Goal: Task Accomplishment & Management: Manage account settings

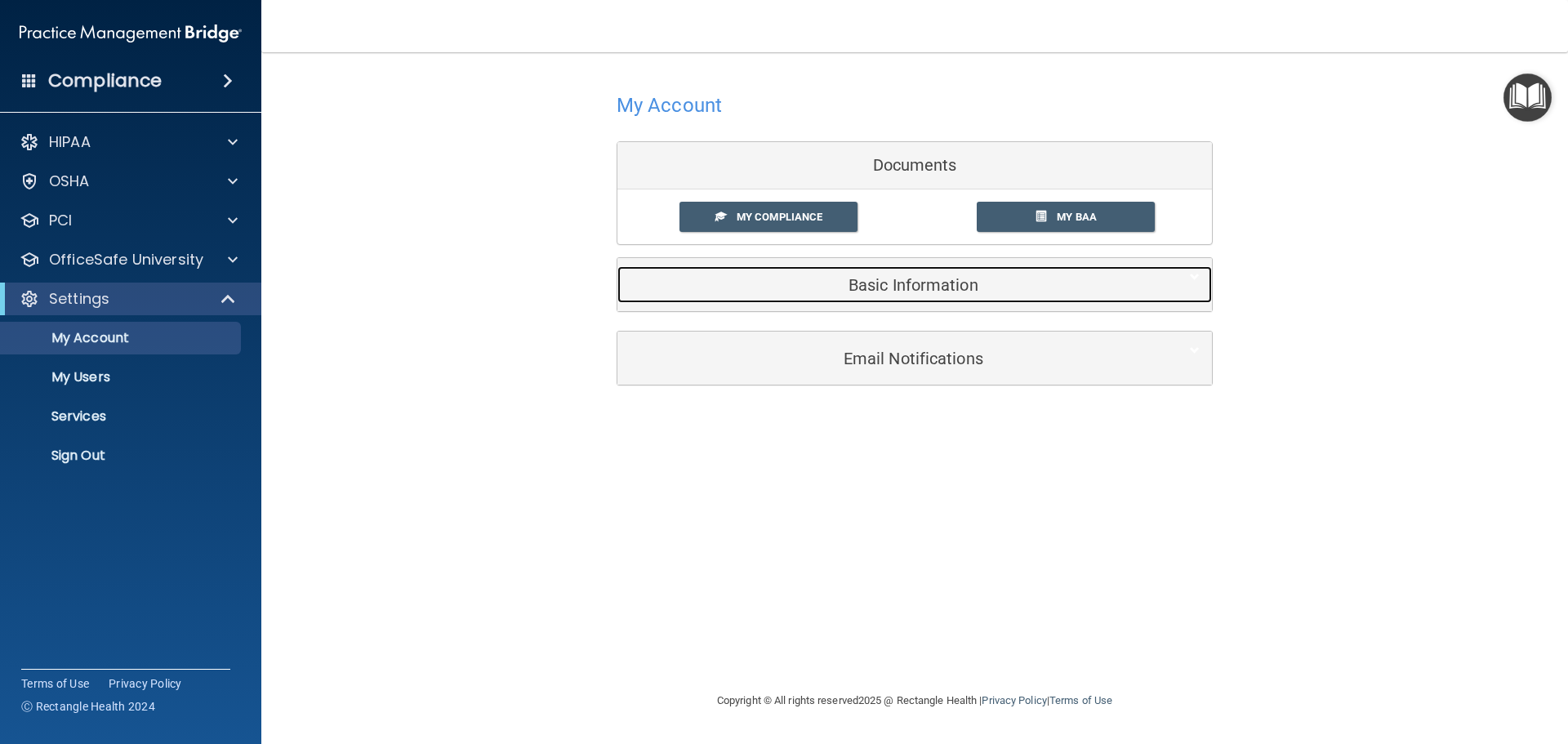
click at [825, 288] on h5 "Basic Information" at bounding box center [890, 285] width 520 height 18
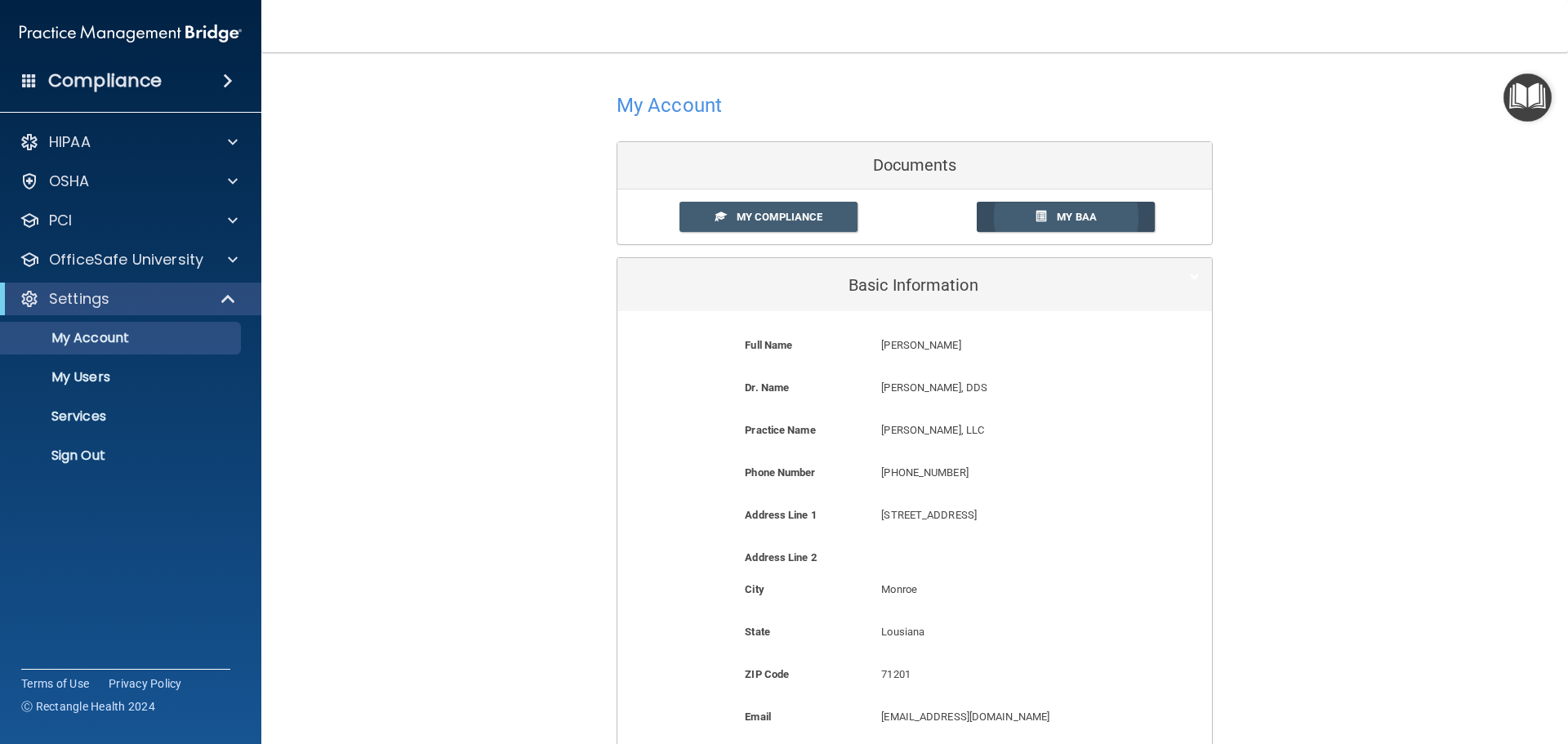
click at [1068, 211] on span "My BAA" at bounding box center [1076, 217] width 40 height 12
click at [162, 347] on link "My Account" at bounding box center [112, 338] width 257 height 33
click at [136, 412] on p "Services" at bounding box center [122, 417] width 223 height 16
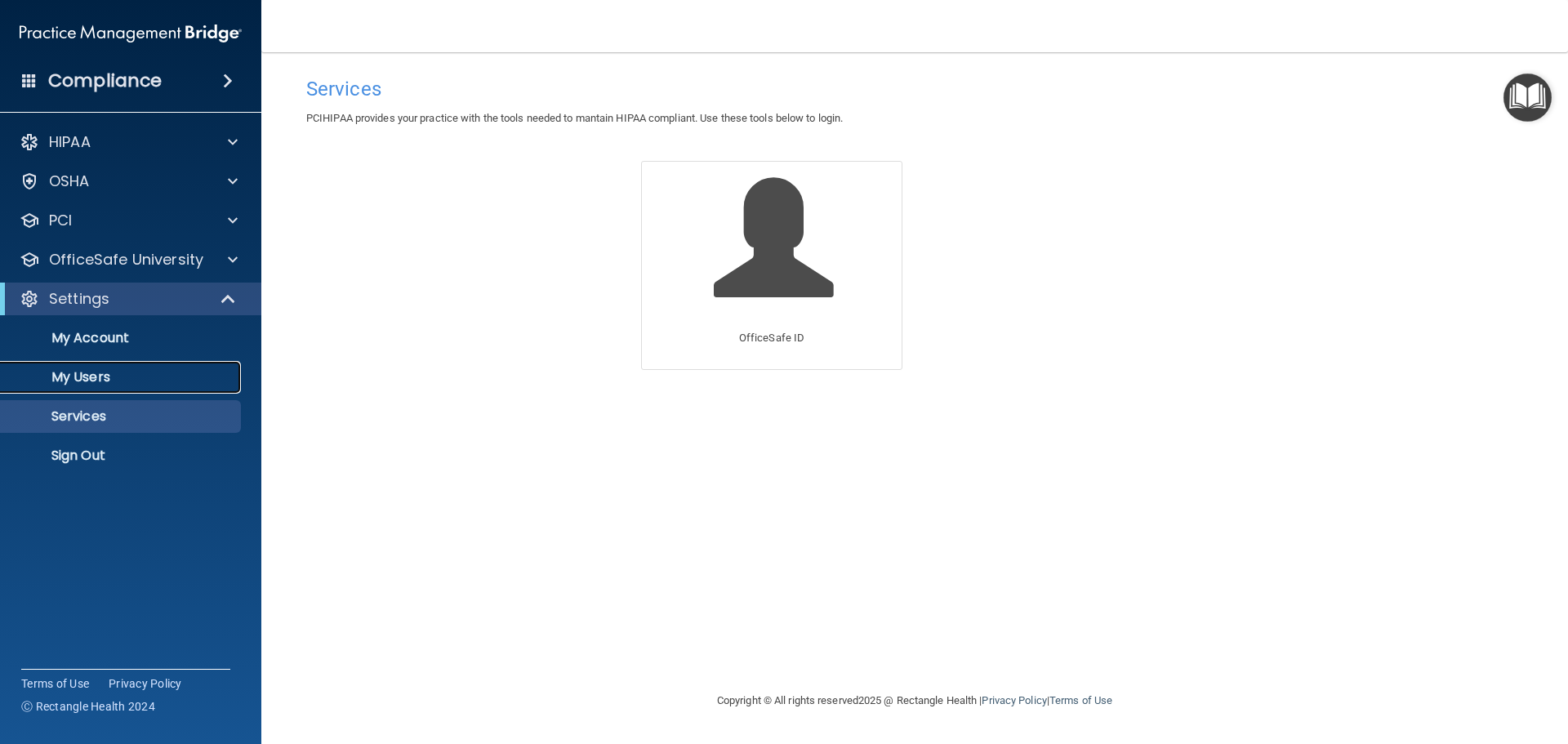
click at [154, 376] on p "My Users" at bounding box center [122, 377] width 223 height 16
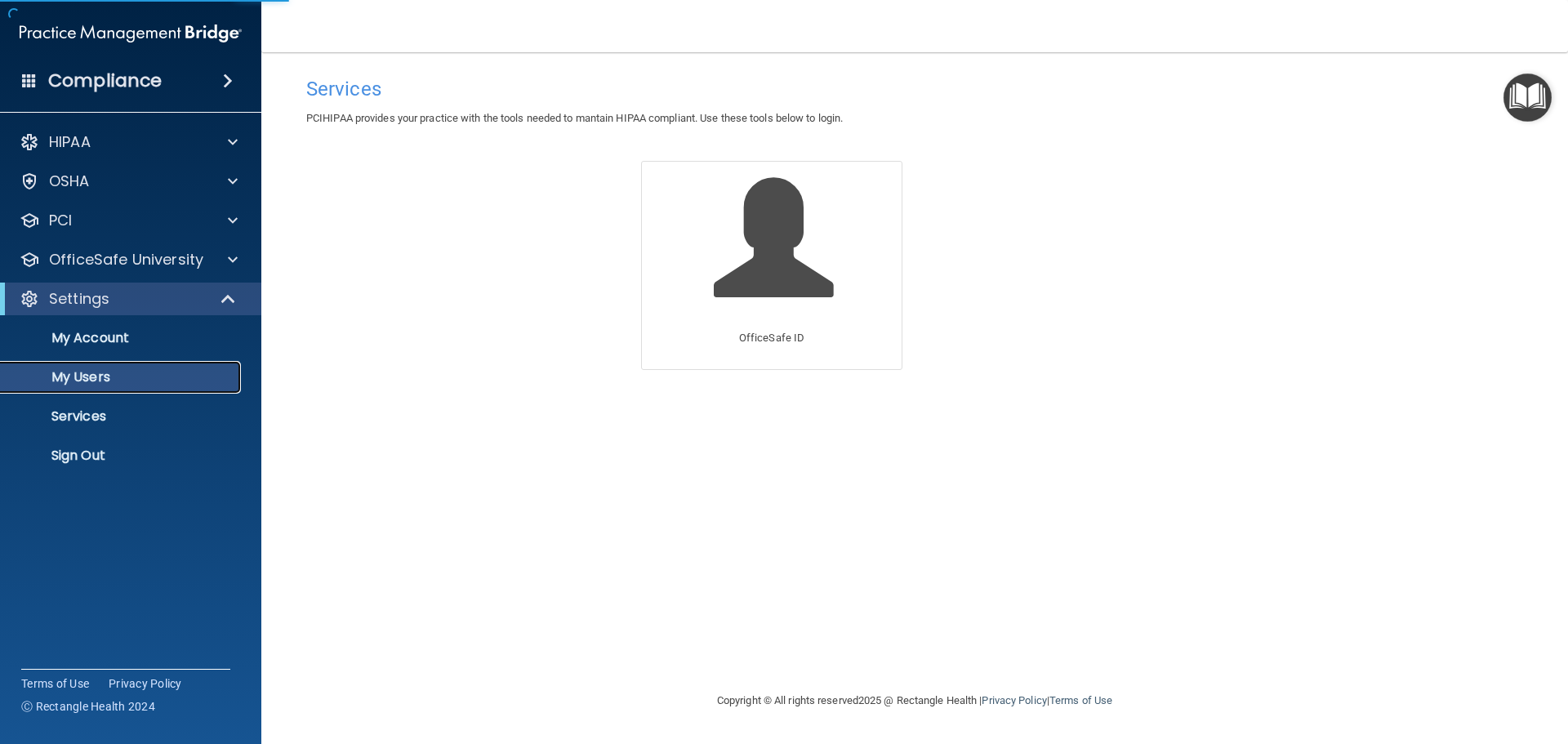
select select "20"
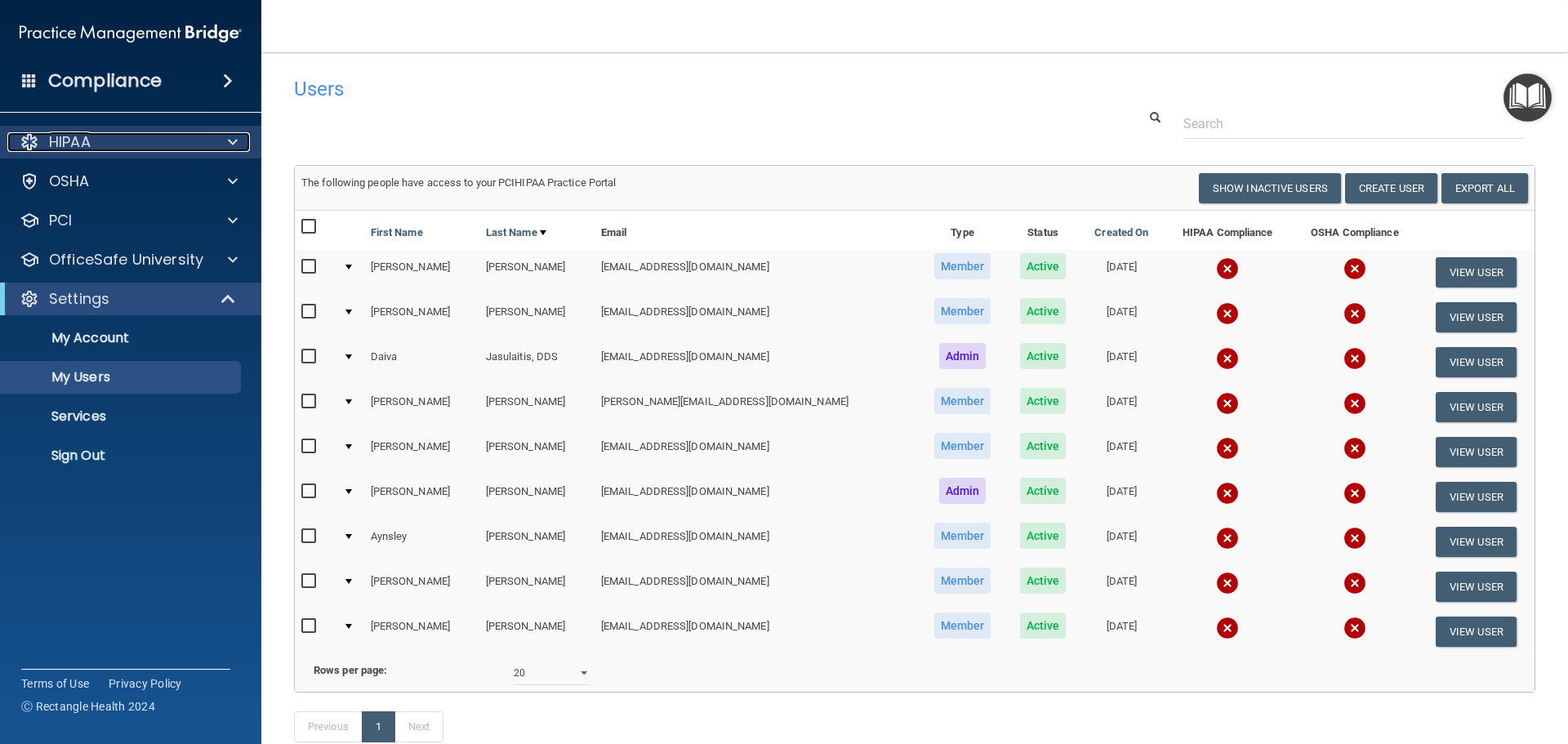
click at [228, 138] on span at bounding box center [232, 142] width 10 height 20
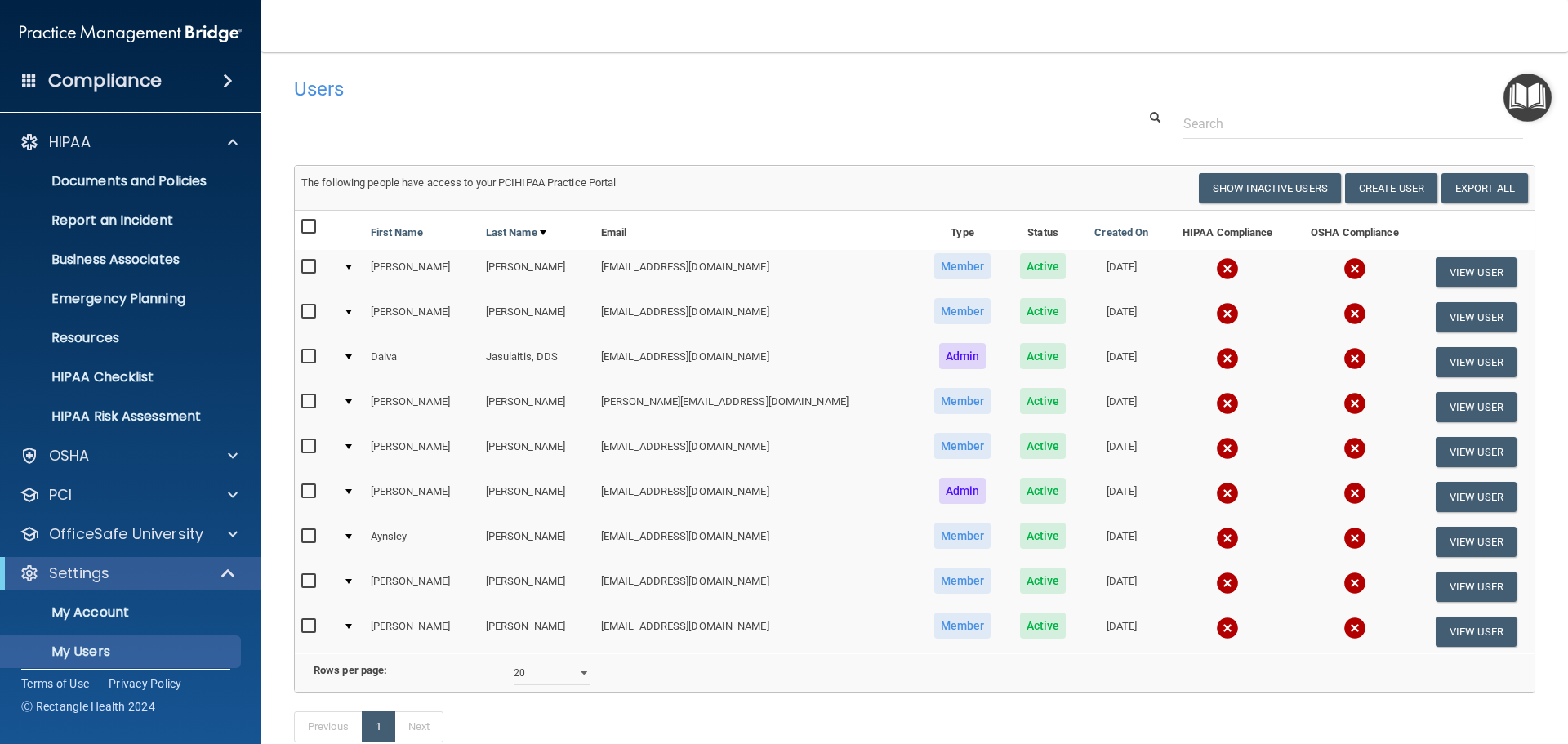
click at [1537, 99] on img "Open Resource Center" at bounding box center [1528, 97] width 48 height 48
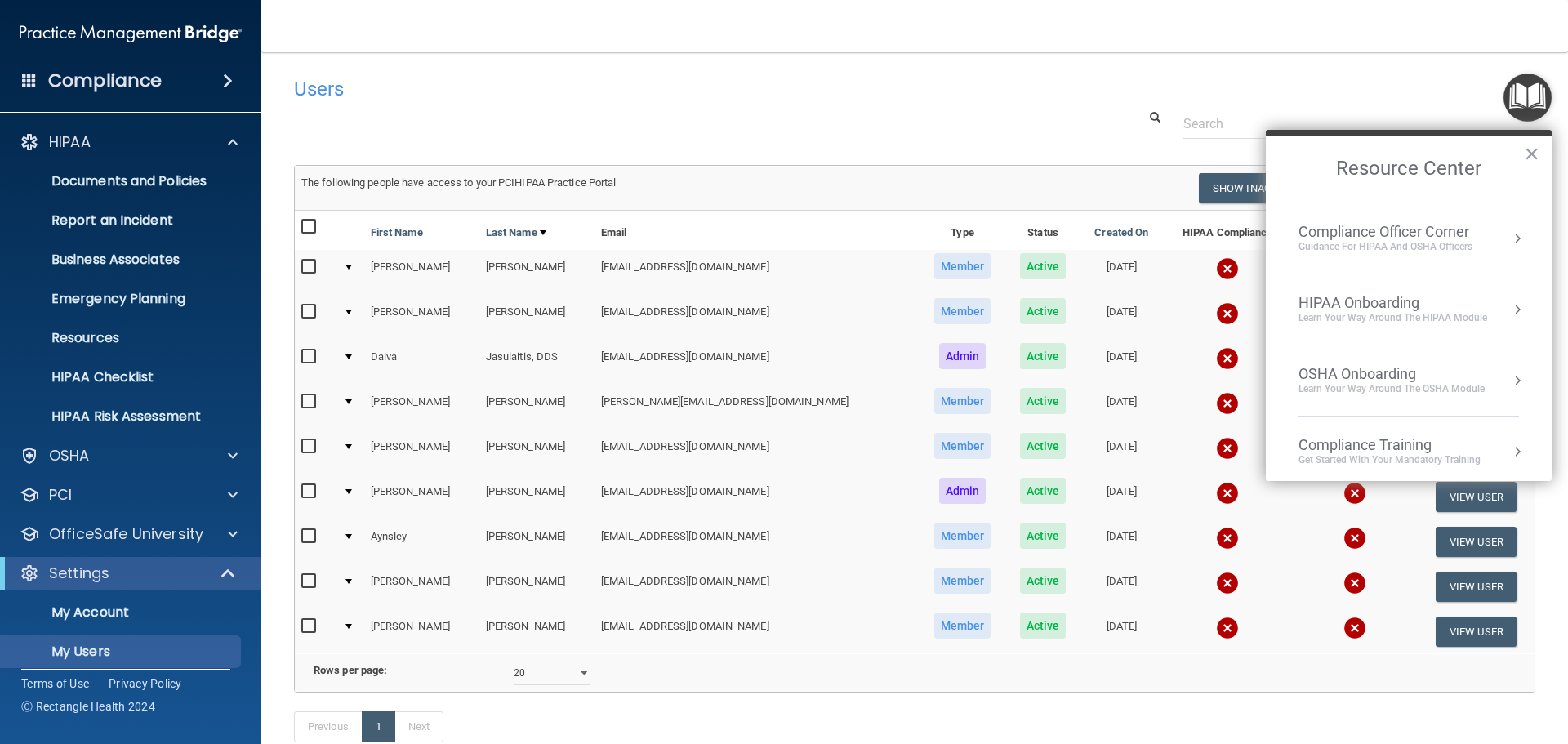
click at [1509, 310] on button "Resource Center" at bounding box center [1517, 310] width 16 height 16
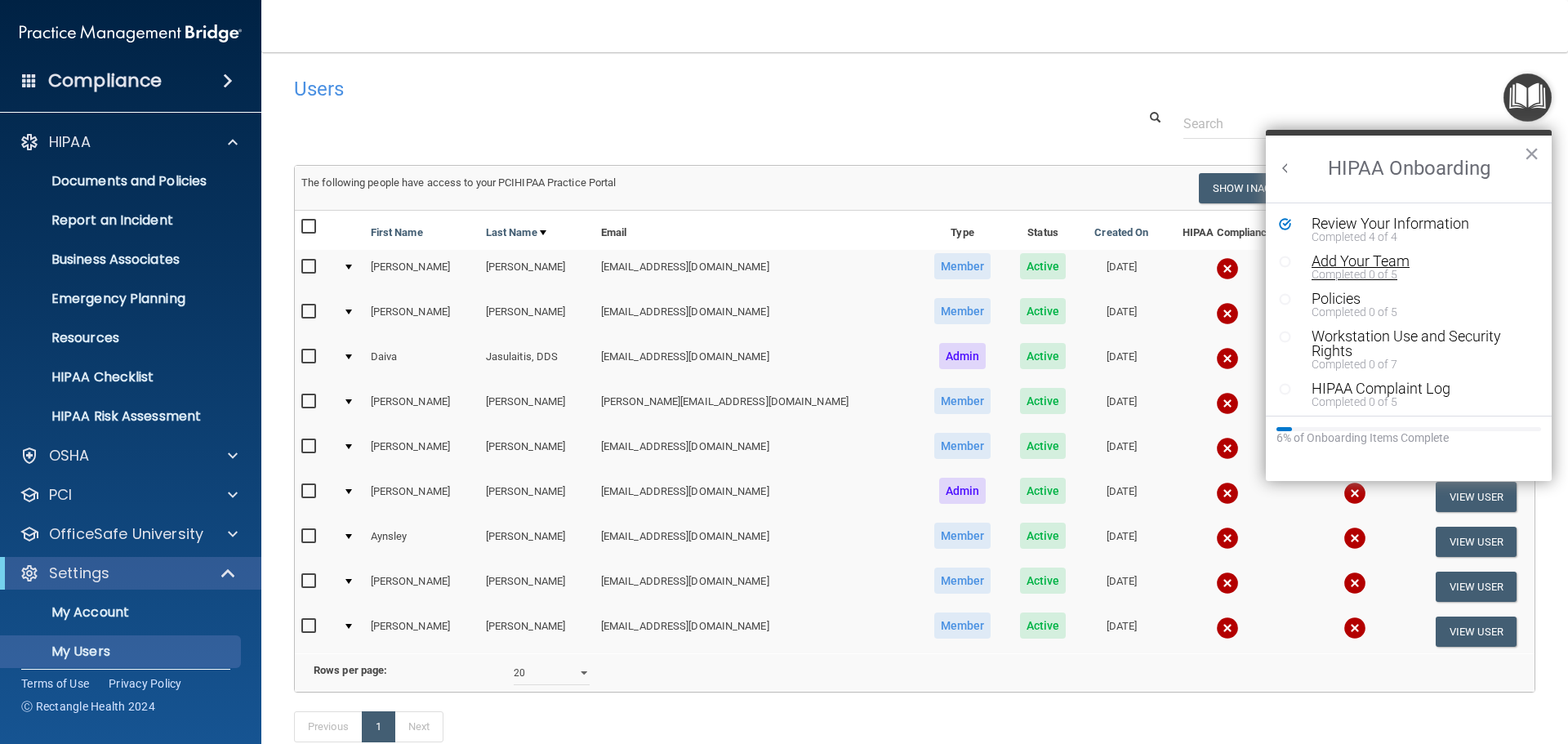
click at [1352, 263] on div "Add Your Team" at bounding box center [1415, 261] width 207 height 14
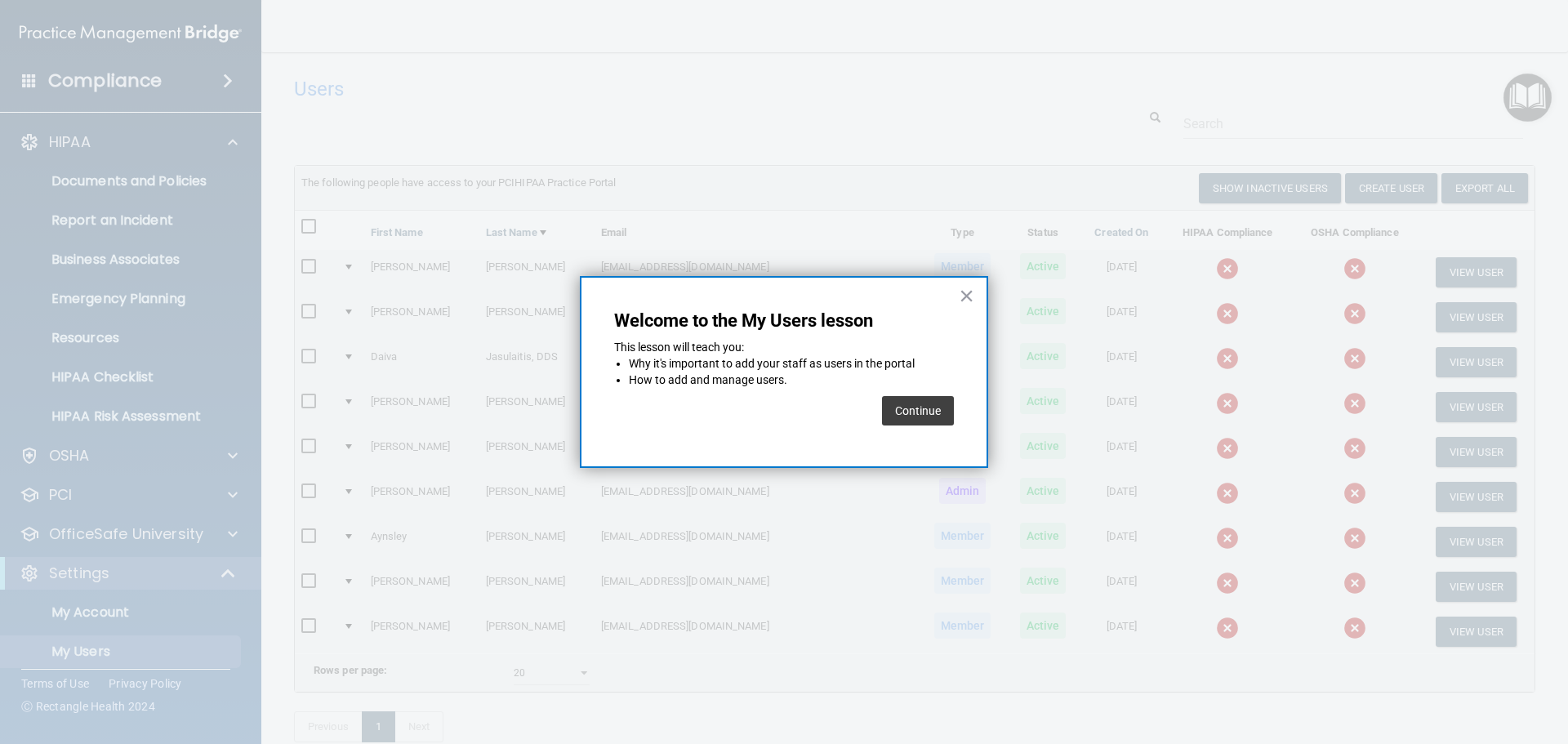
click at [912, 416] on button "Continue" at bounding box center [917, 410] width 72 height 29
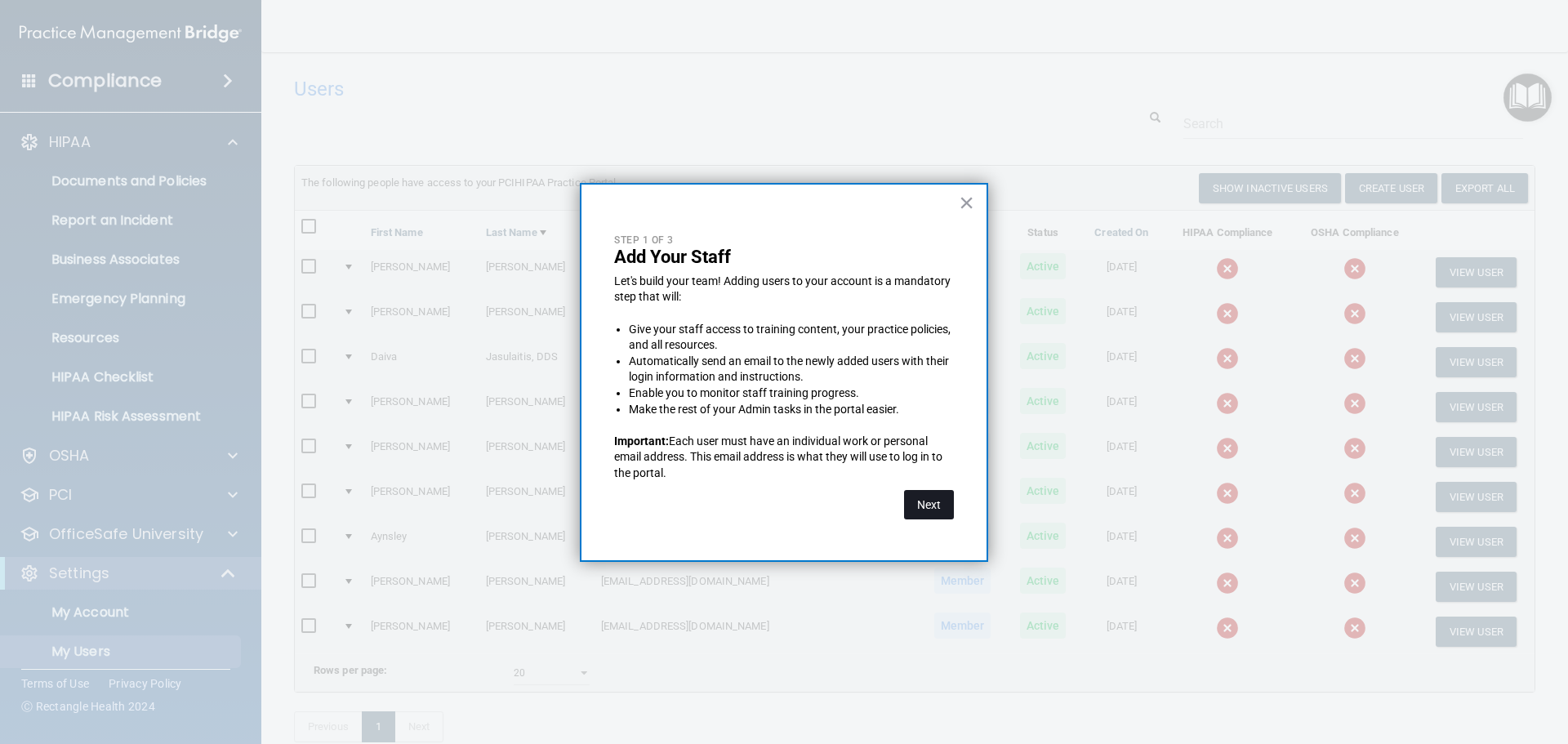
click at [928, 503] on button "Next" at bounding box center [929, 504] width 50 height 29
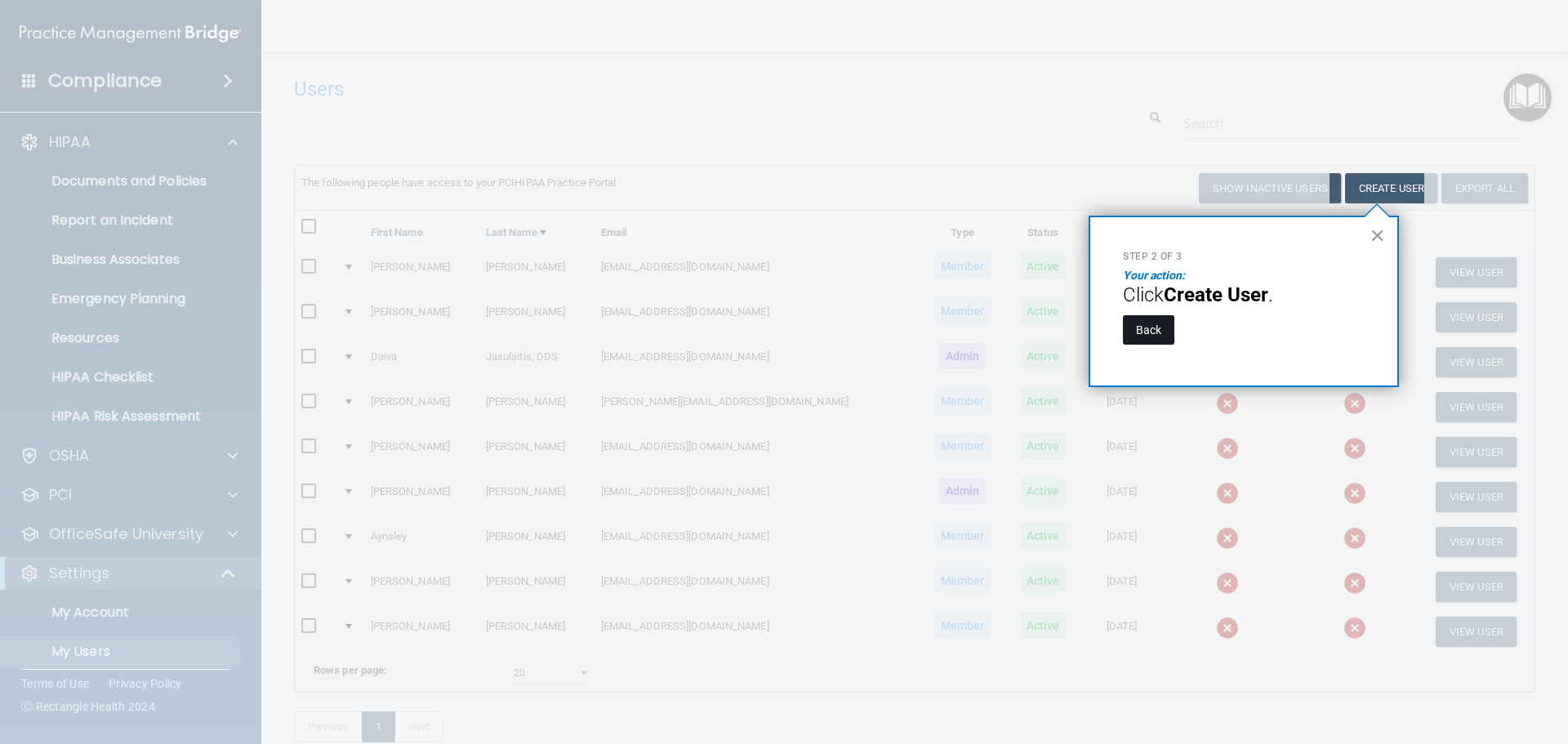
click at [1143, 333] on button "Back" at bounding box center [1149, 329] width 52 height 29
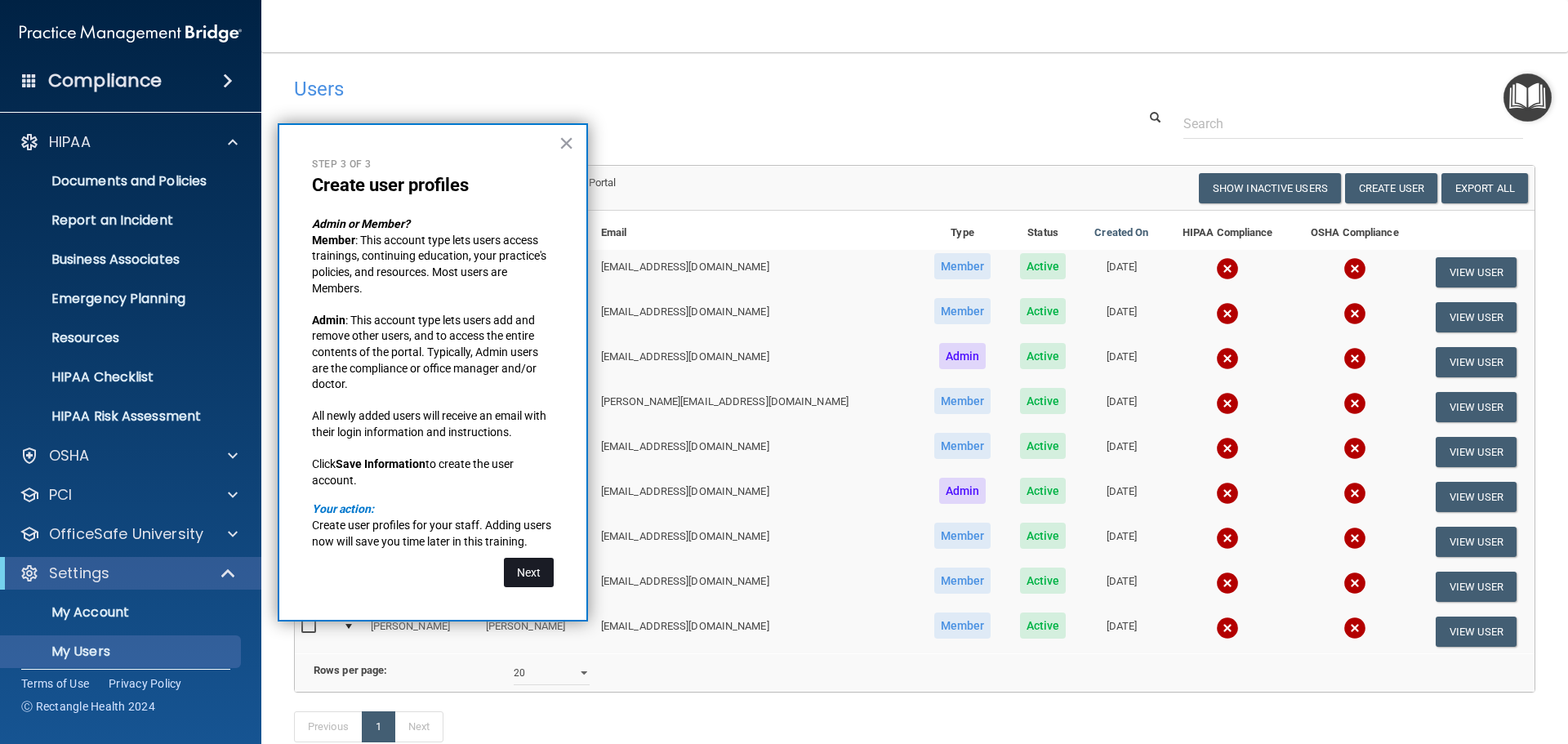
click at [529, 575] on button "Next" at bounding box center [529, 572] width 50 height 29
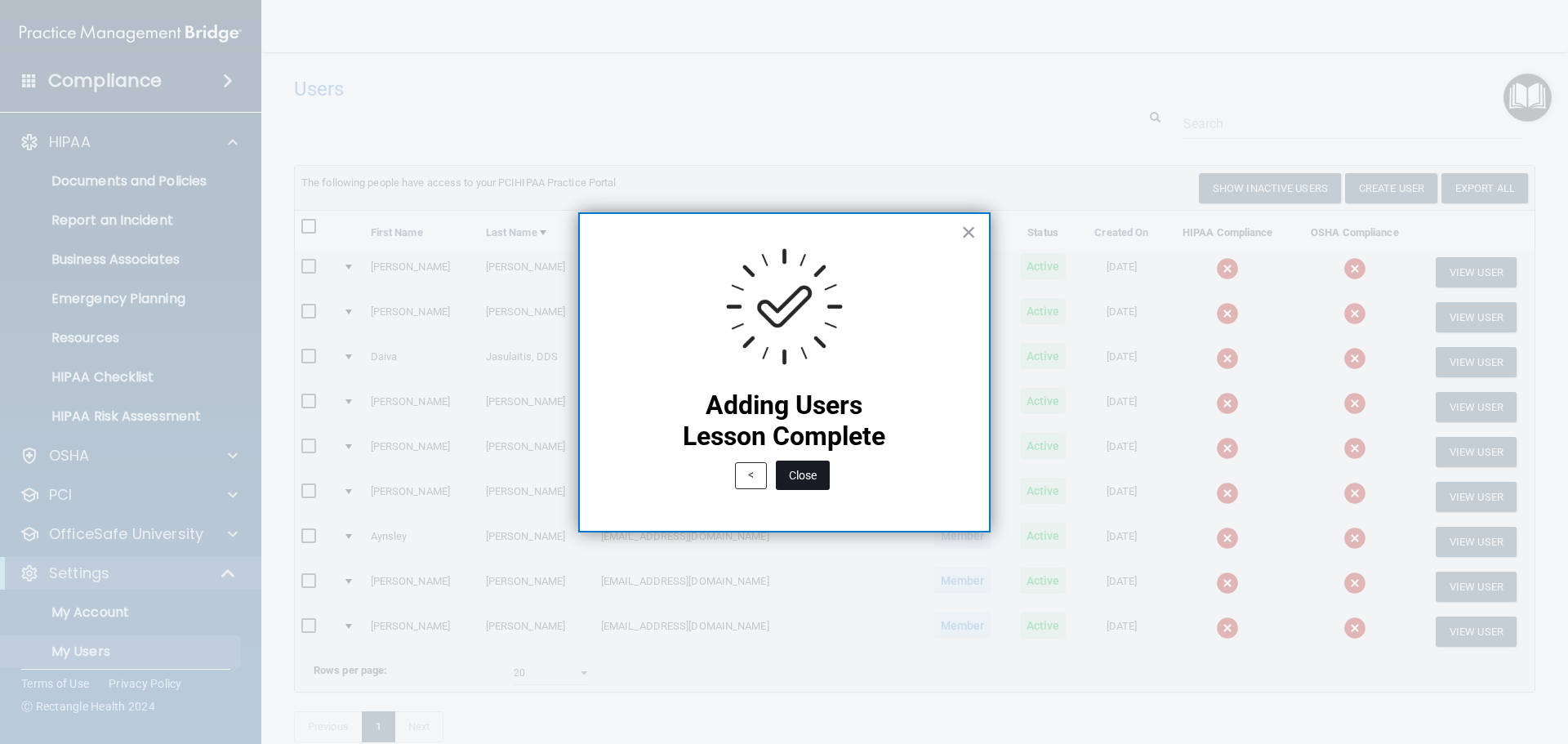
click at [815, 475] on button "Close" at bounding box center [803, 475] width 54 height 29
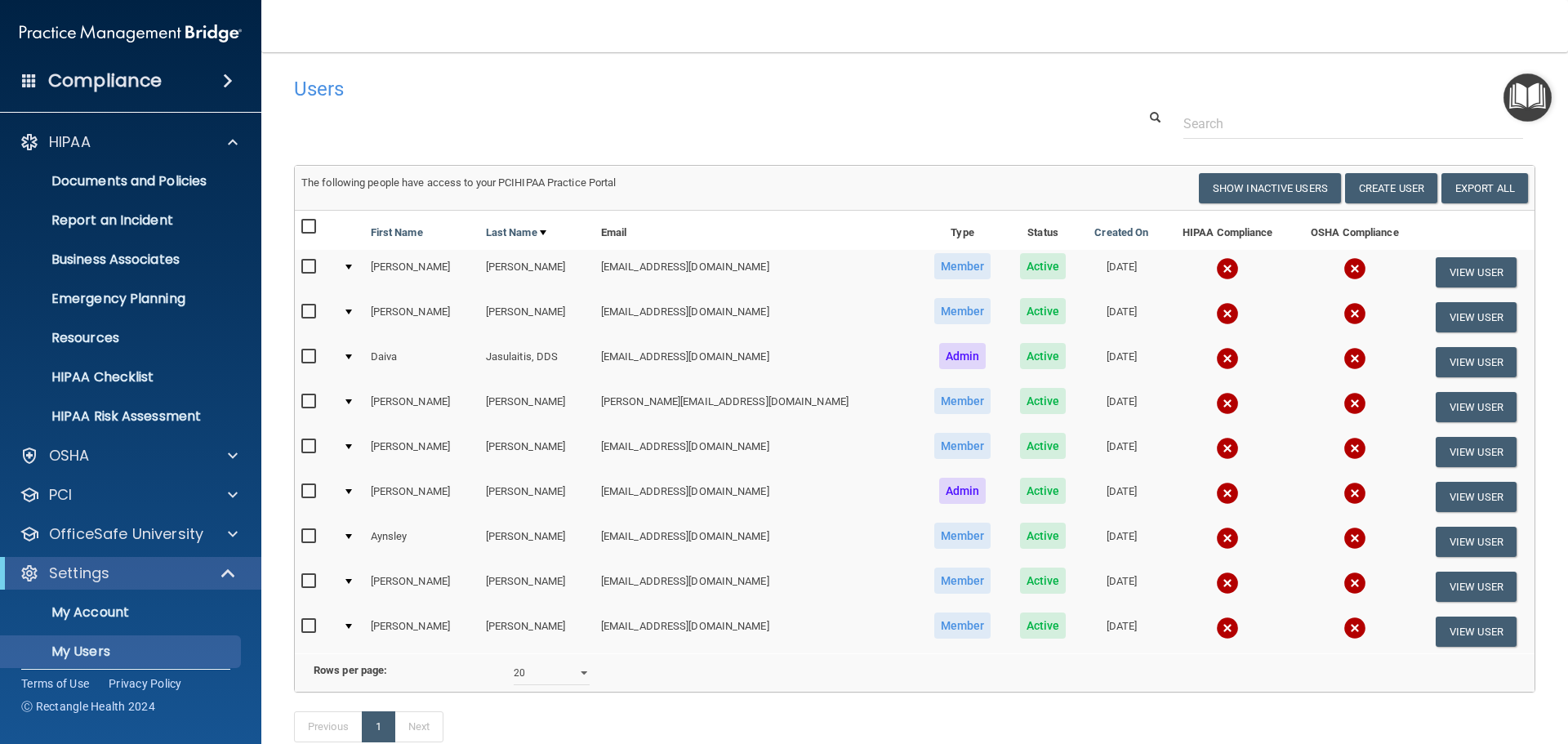
click at [1537, 98] on img "Open Resource Center" at bounding box center [1528, 97] width 48 height 48
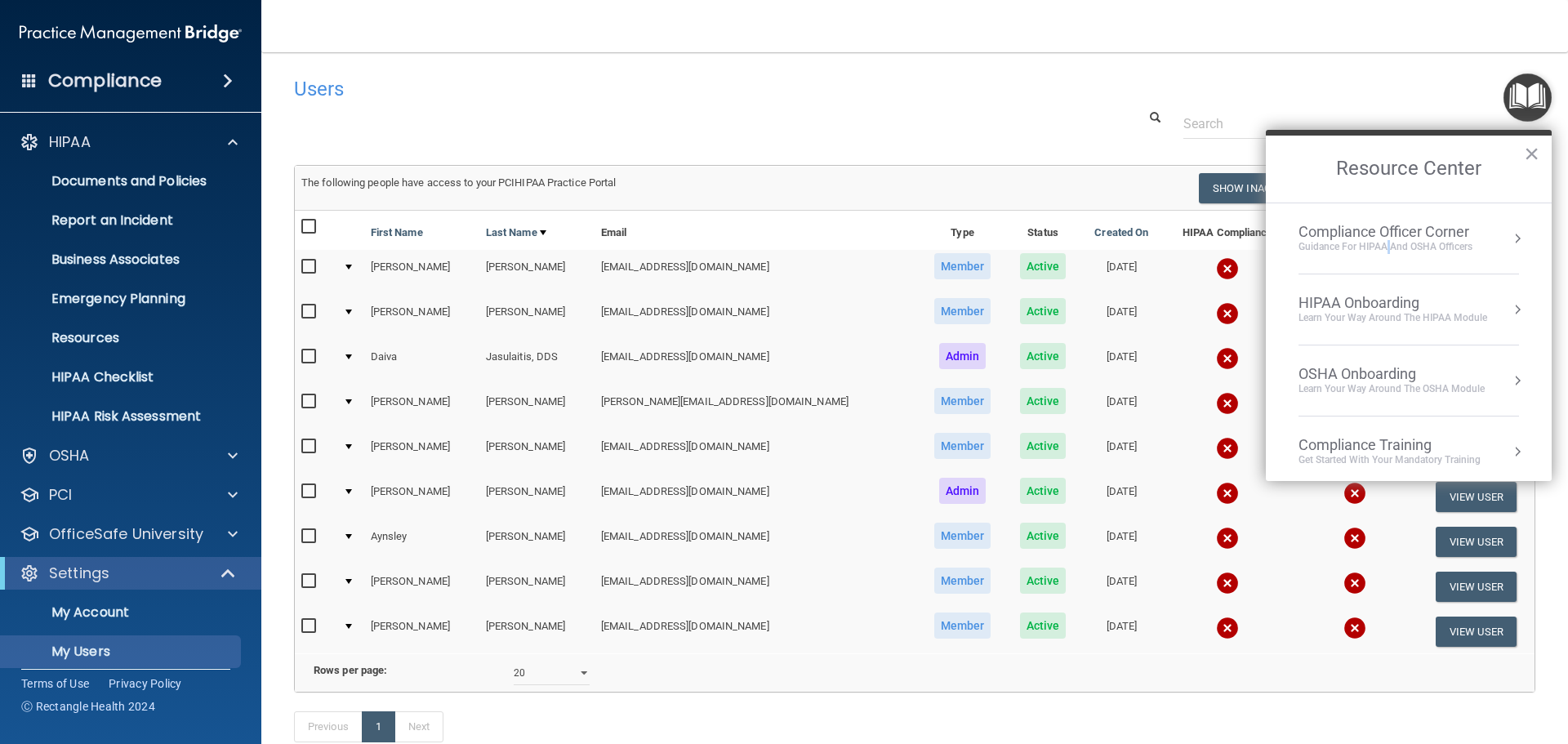
click at [1390, 250] on div "Guidance for HIPAA and OSHA Officers" at bounding box center [1385, 247] width 174 height 14
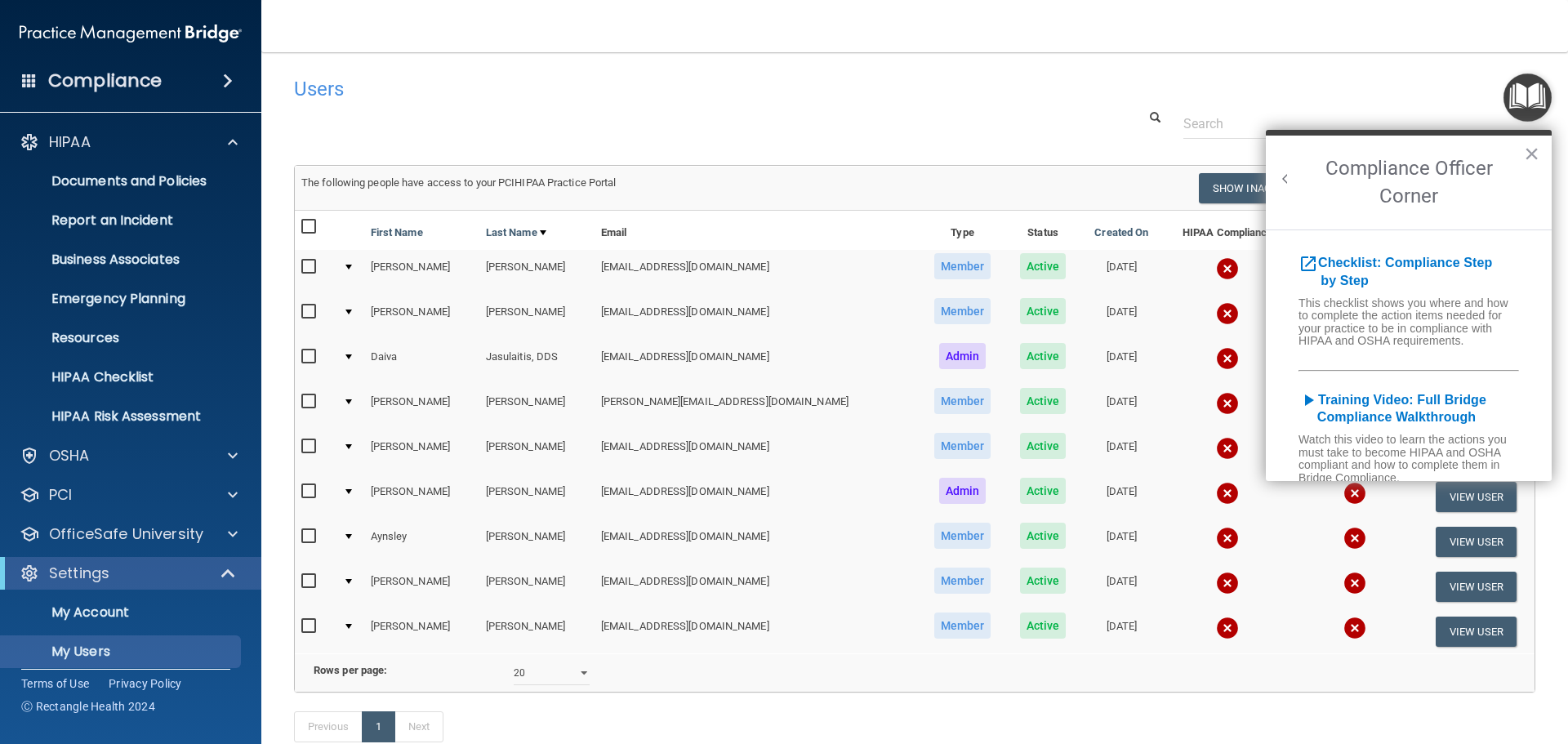
scroll to position [4, 0]
click at [1380, 349] on h6 "This checklist shows you where and how to complete the action items needed for …" at bounding box center [1409, 327] width 286 height 54
click at [1352, 264] on b "Checklist: Compliance Step by Step" at bounding box center [1395, 274] width 194 height 32
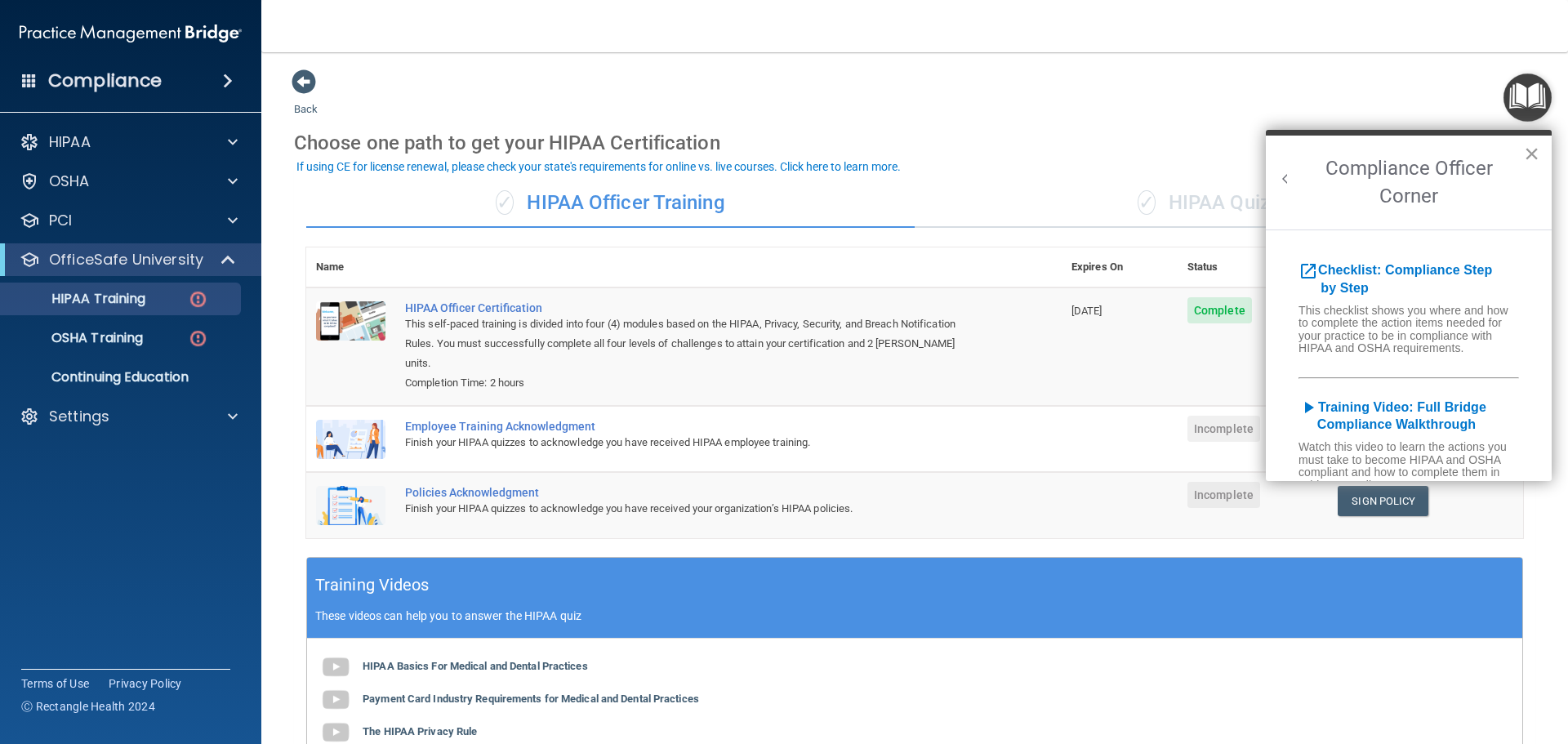
click at [1533, 150] on button "×" at bounding box center [1531, 153] width 15 height 26
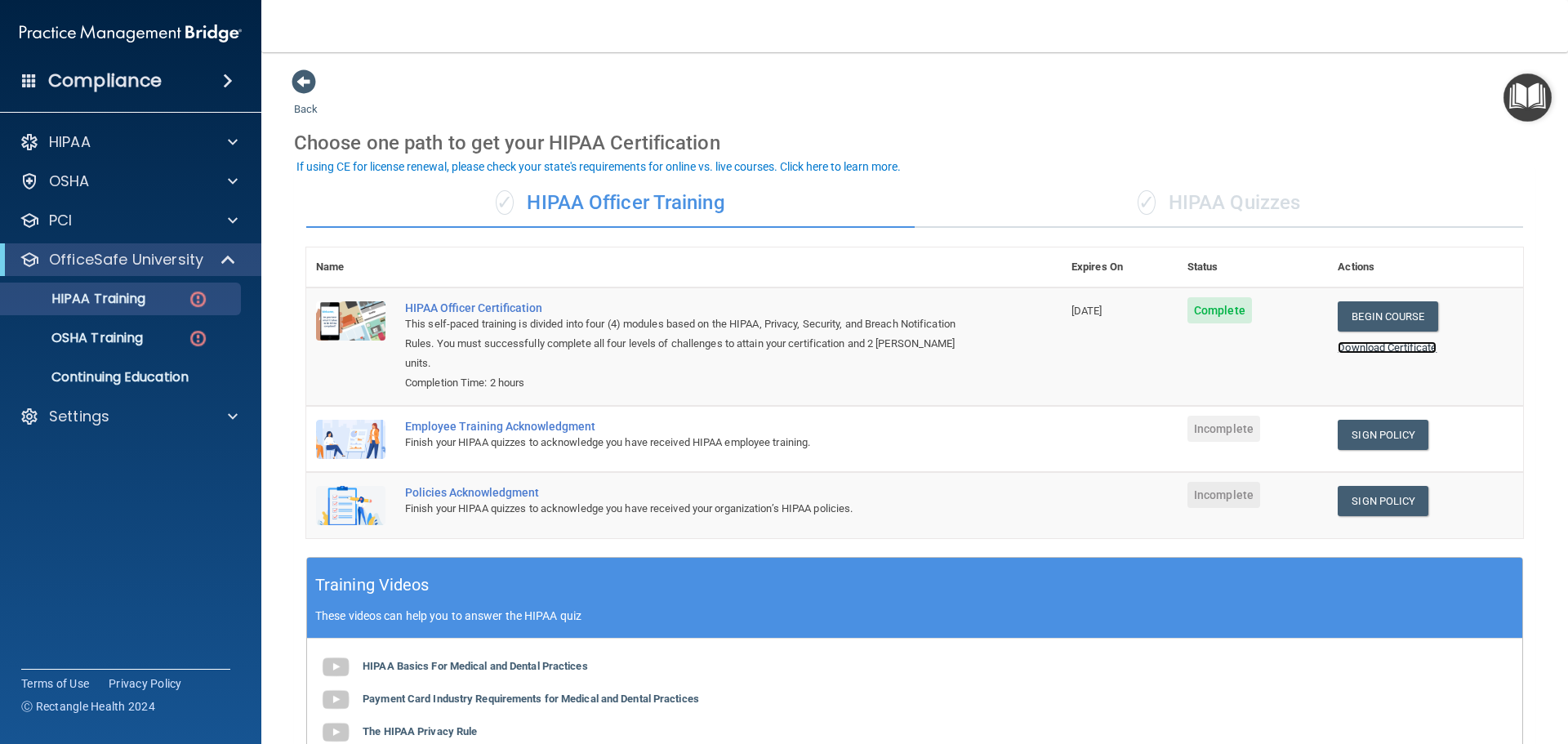
click at [1414, 347] on link "Download Certificate" at bounding box center [1387, 348] width 99 height 12
click at [1526, 92] on img "Open Resource Center" at bounding box center [1528, 97] width 48 height 48
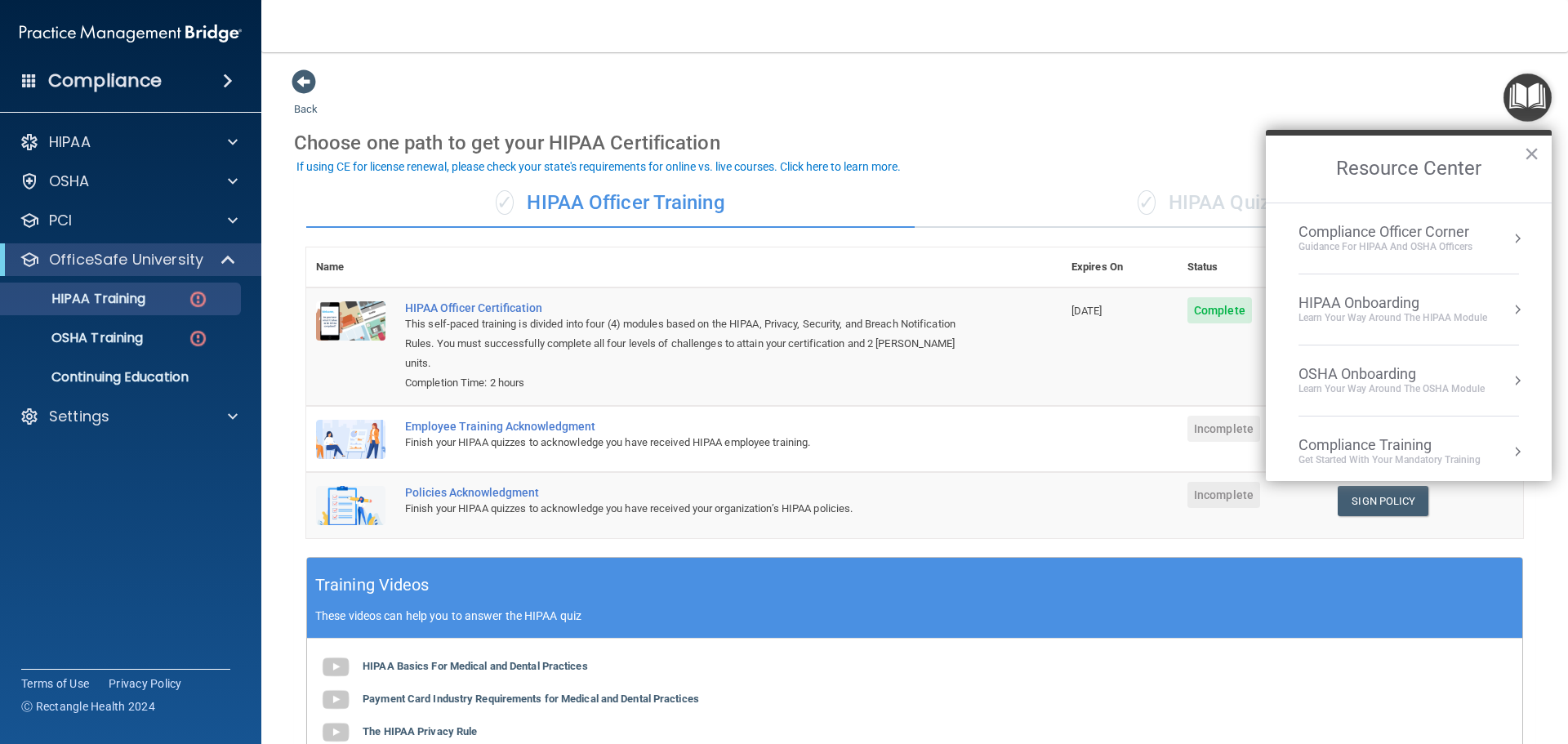
click at [1509, 236] on button "Resource Center" at bounding box center [1517, 238] width 16 height 16
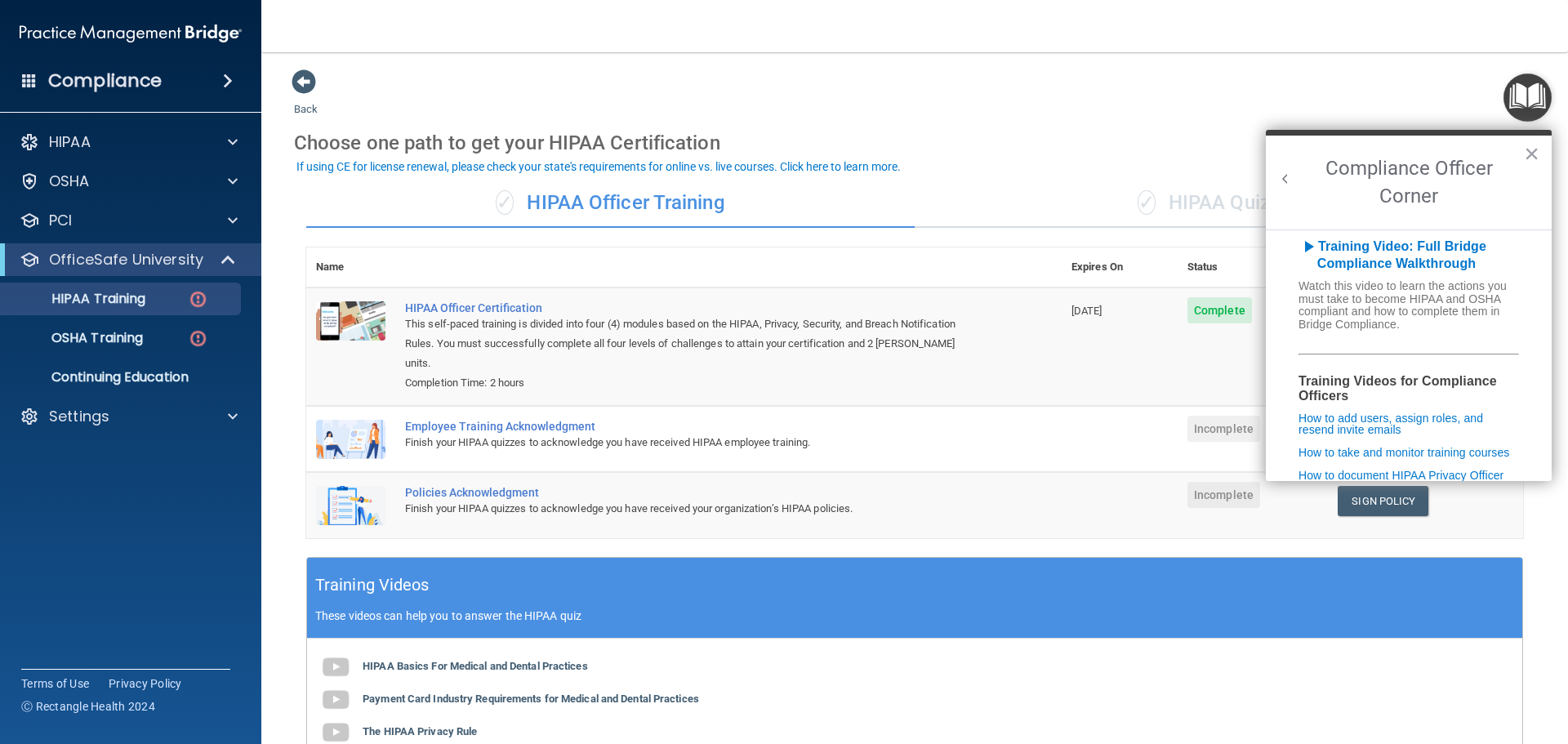
scroll to position [166, 0]
click at [1441, 259] on b "Training Video: Full Bridge Compliance Walkthrough" at bounding box center [1392, 251] width 188 height 32
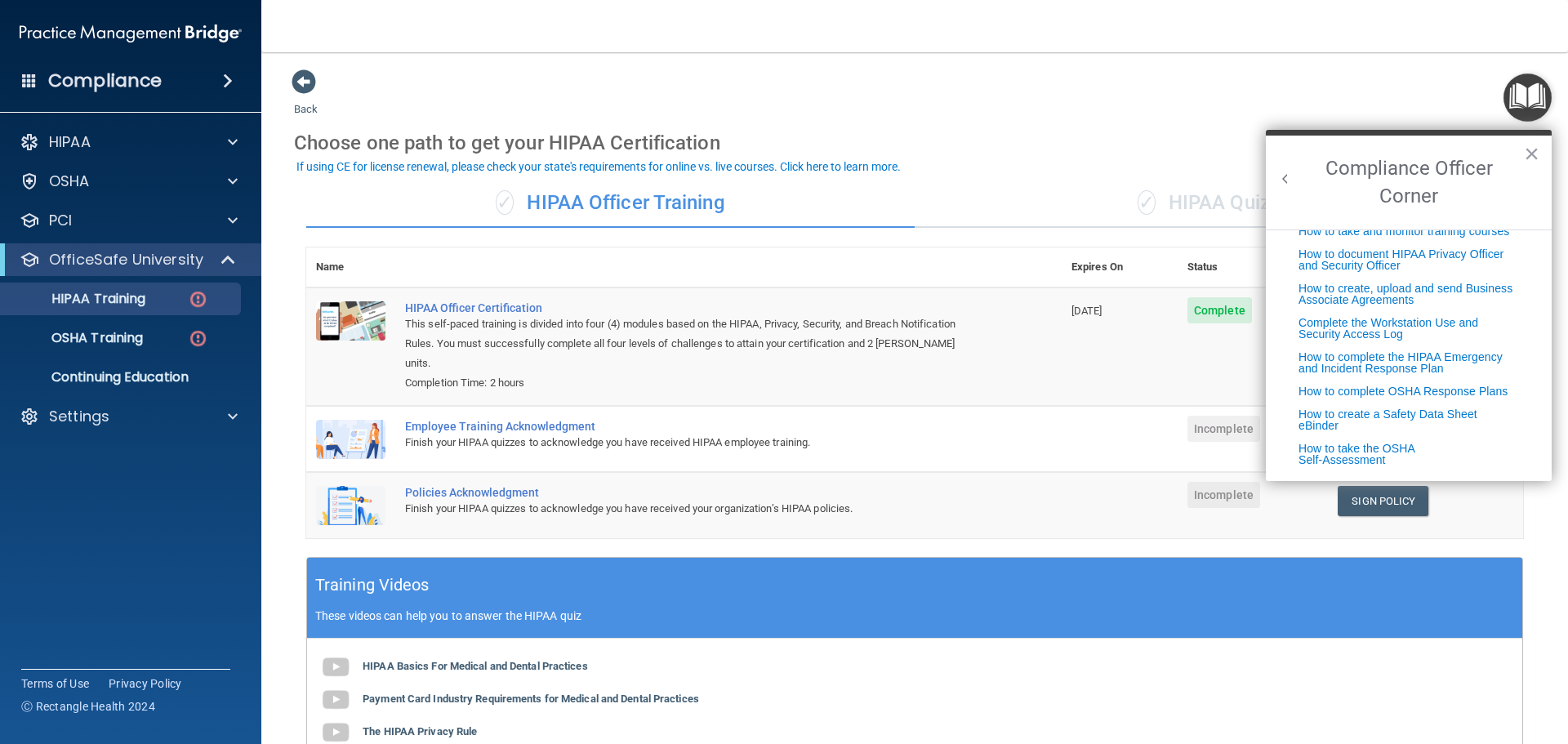
scroll to position [417, 0]
click at [1532, 151] on button "×" at bounding box center [1531, 153] width 15 height 26
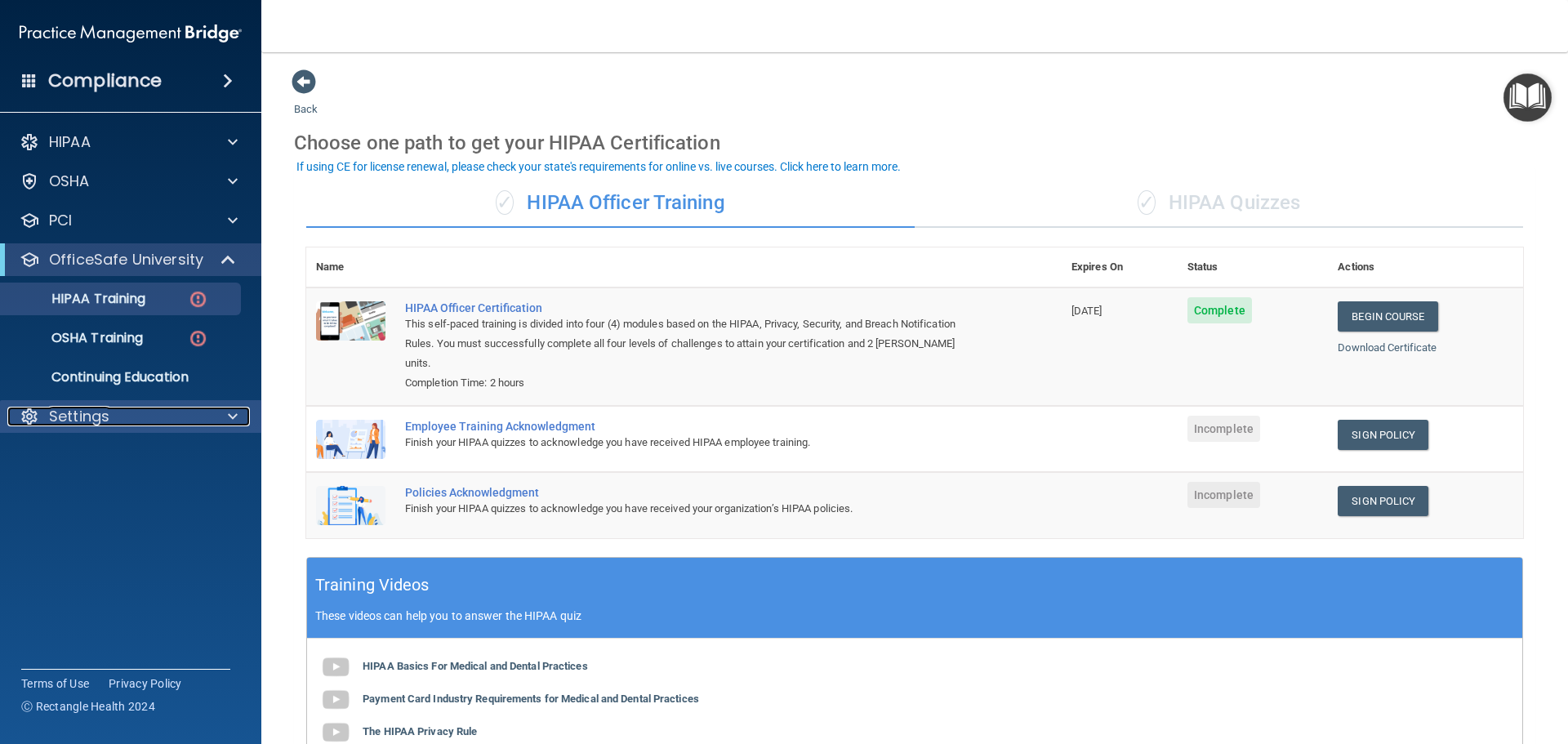
click at [233, 419] on span at bounding box center [232, 417] width 10 height 20
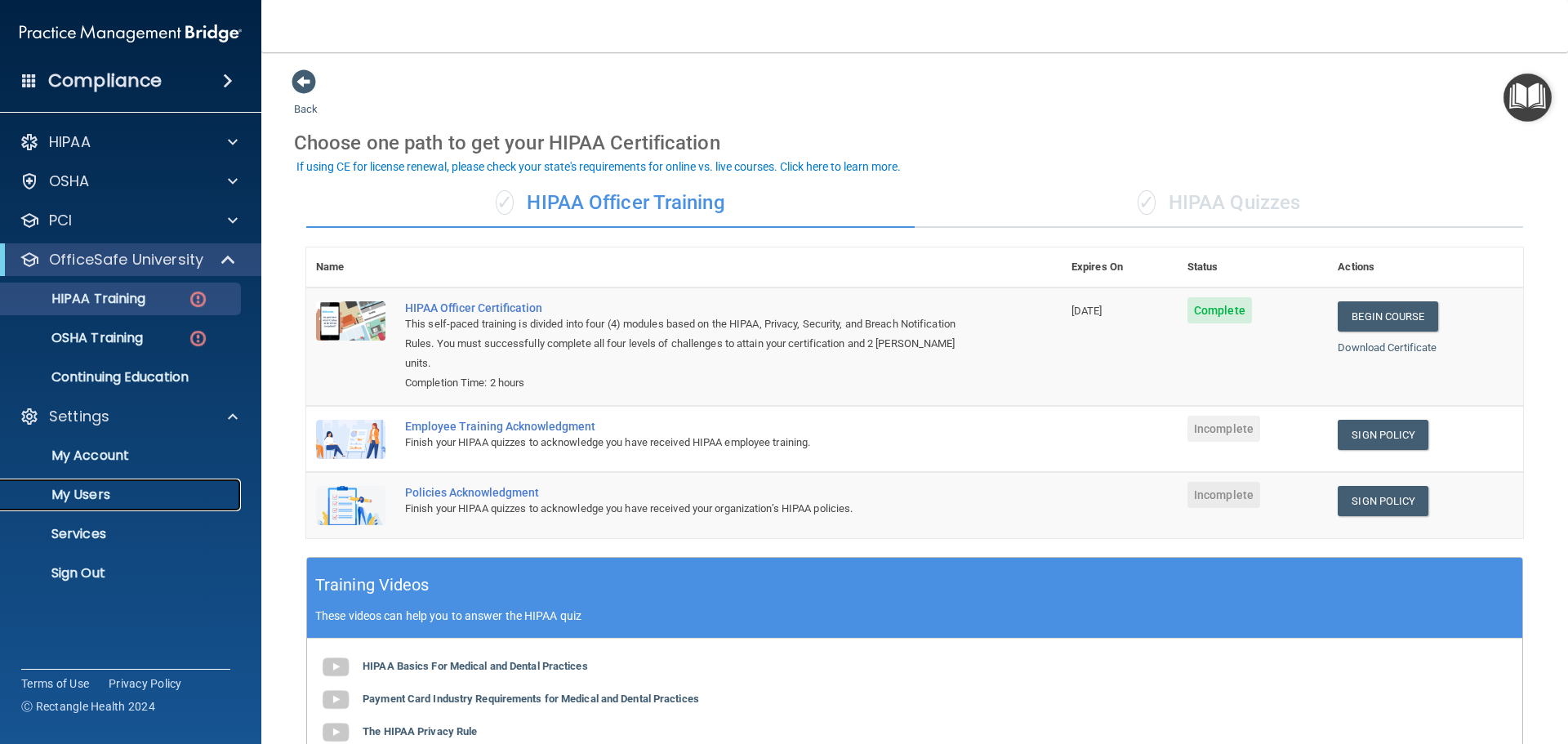
click at [218, 486] on p "My Users" at bounding box center [122, 494] width 223 height 16
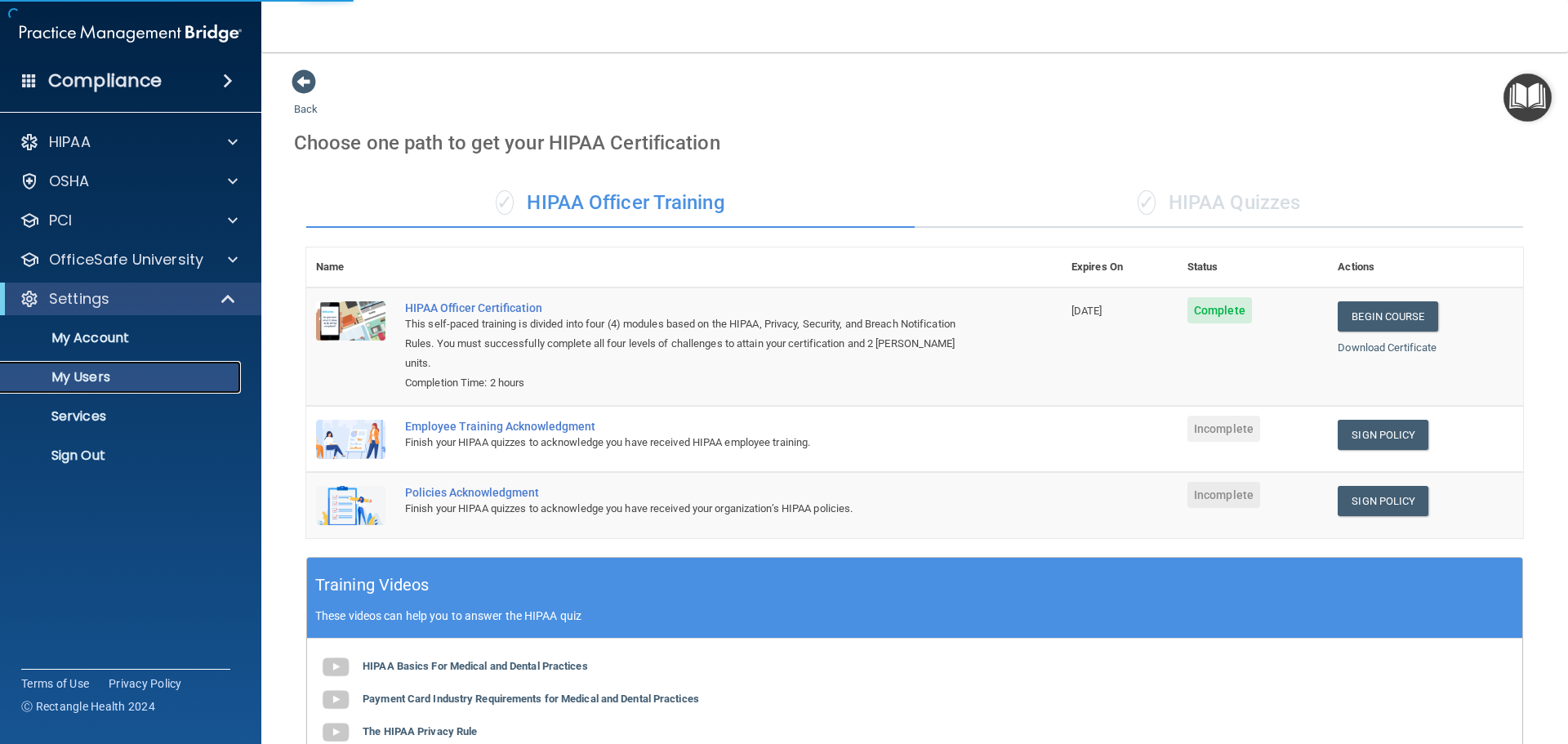
select select "20"
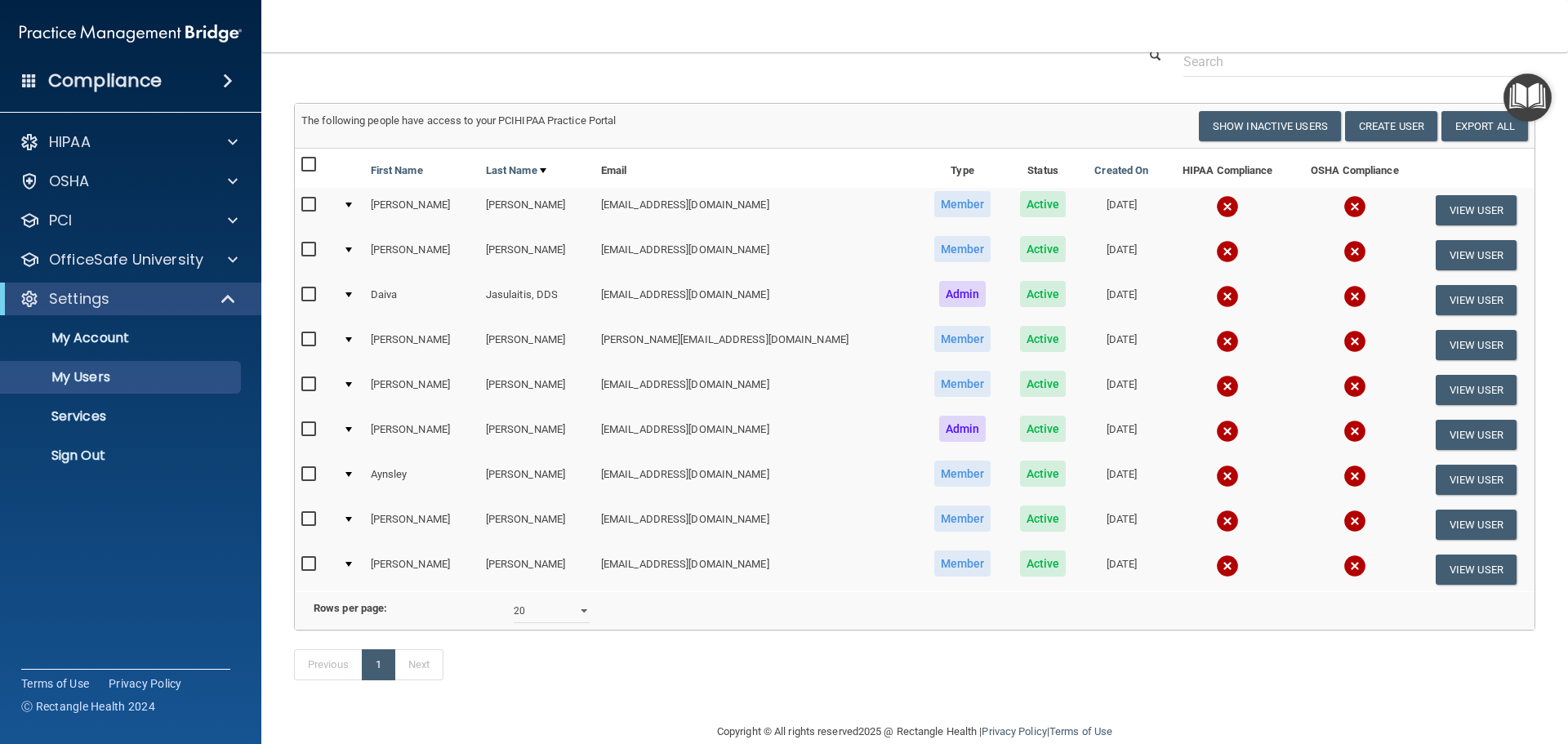
scroll to position [71, 0]
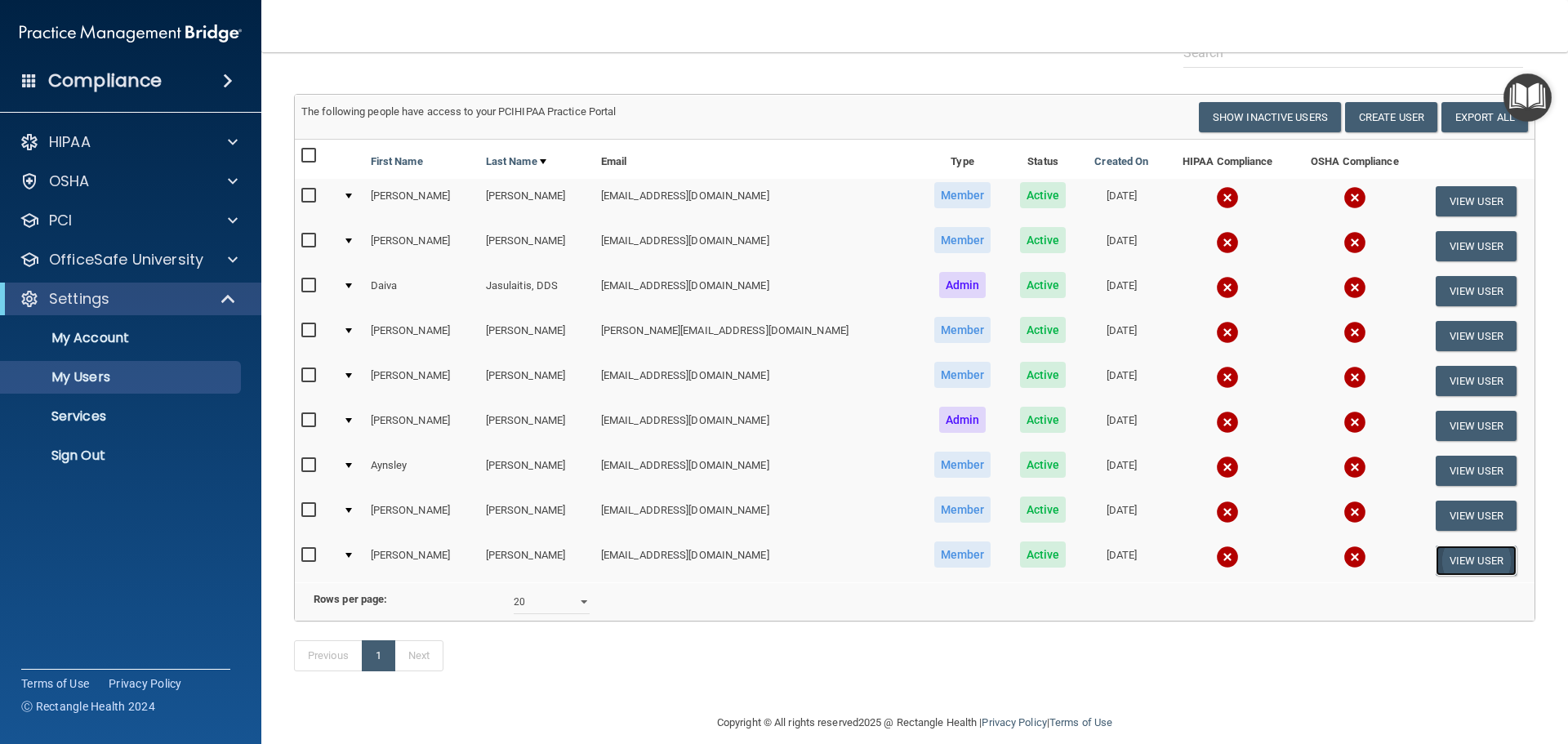
click at [1456, 561] on button "View User" at bounding box center [1476, 560] width 81 height 30
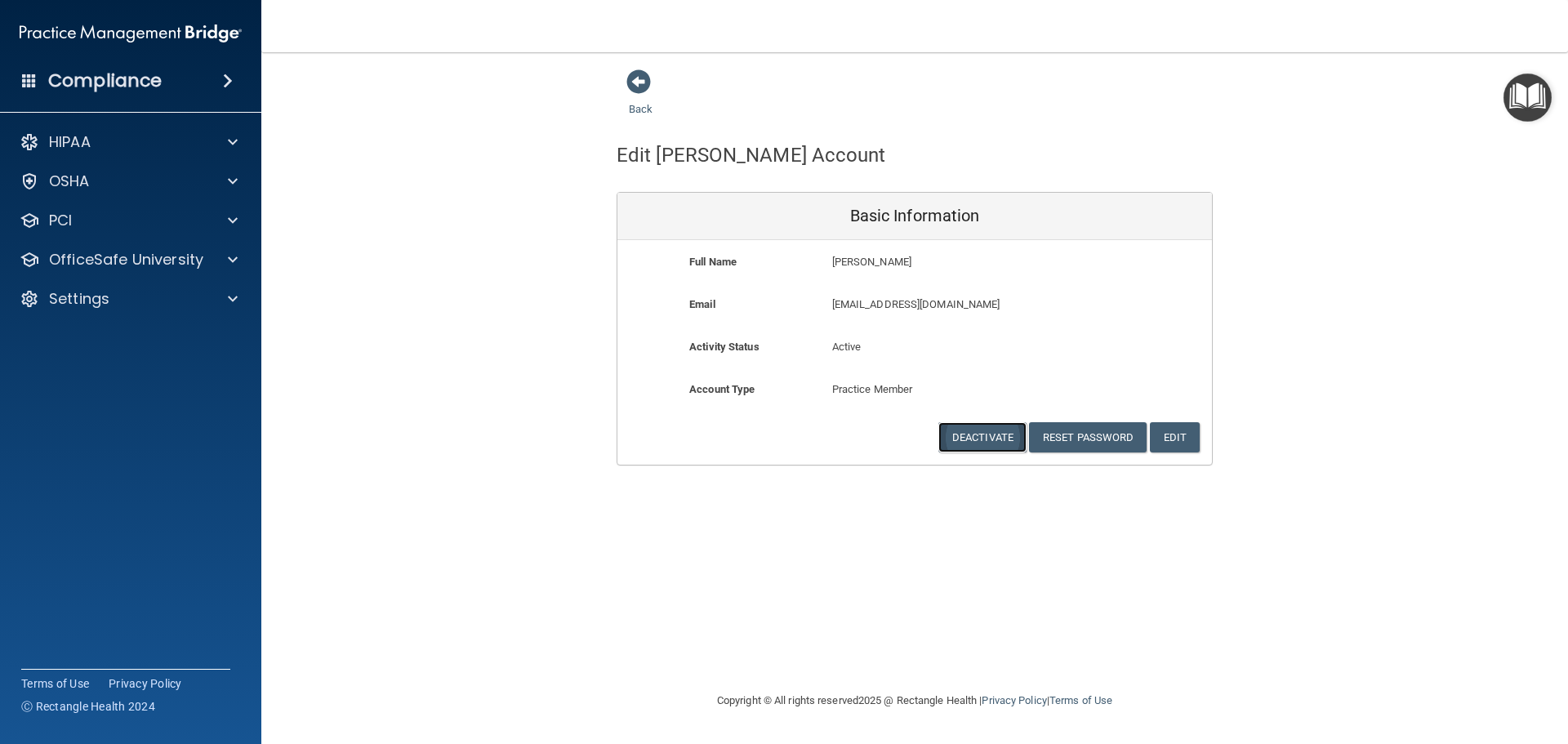
click at [991, 438] on button "Deactivate" at bounding box center [983, 437] width 88 height 30
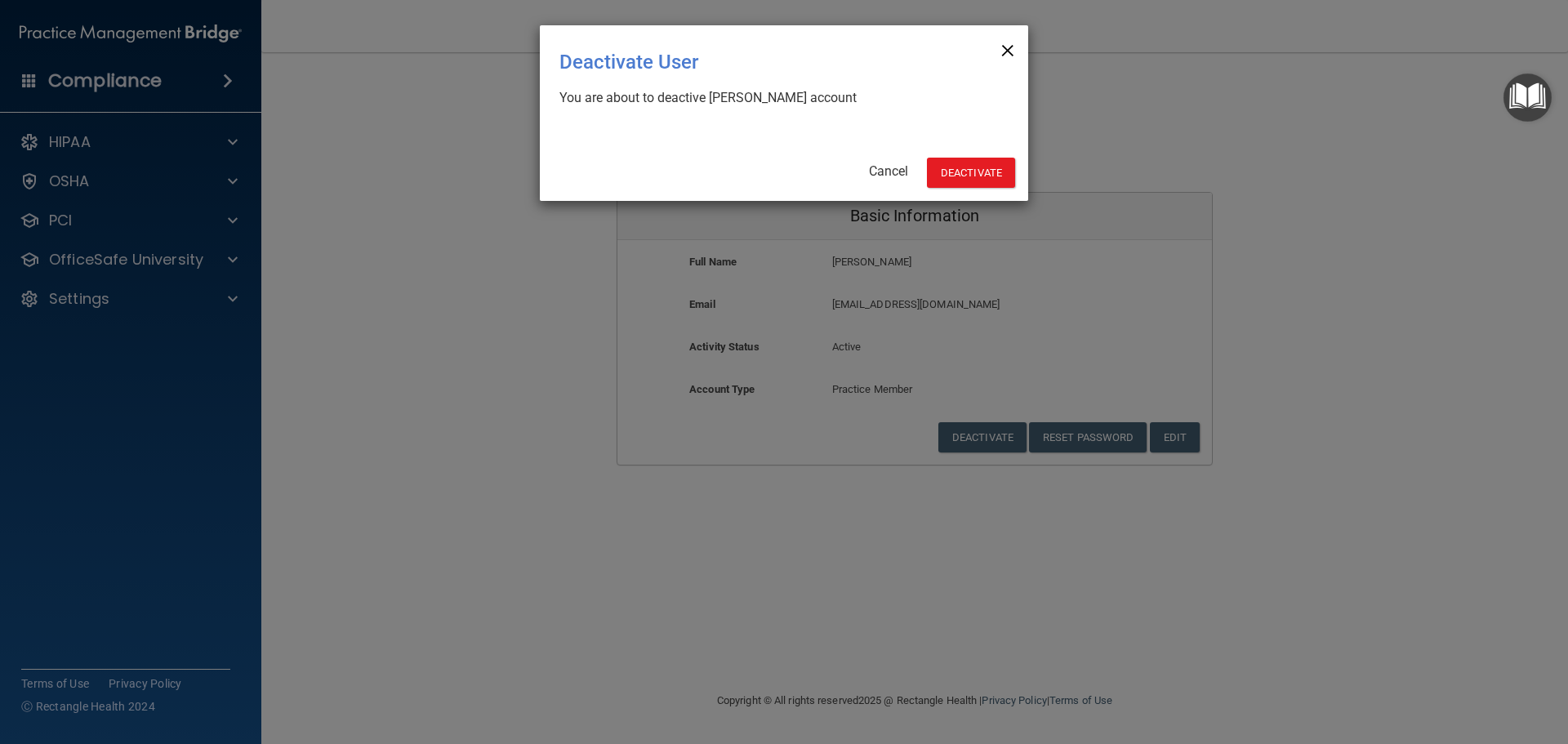
click at [1007, 48] on span "×" at bounding box center [1008, 48] width 14 height 33
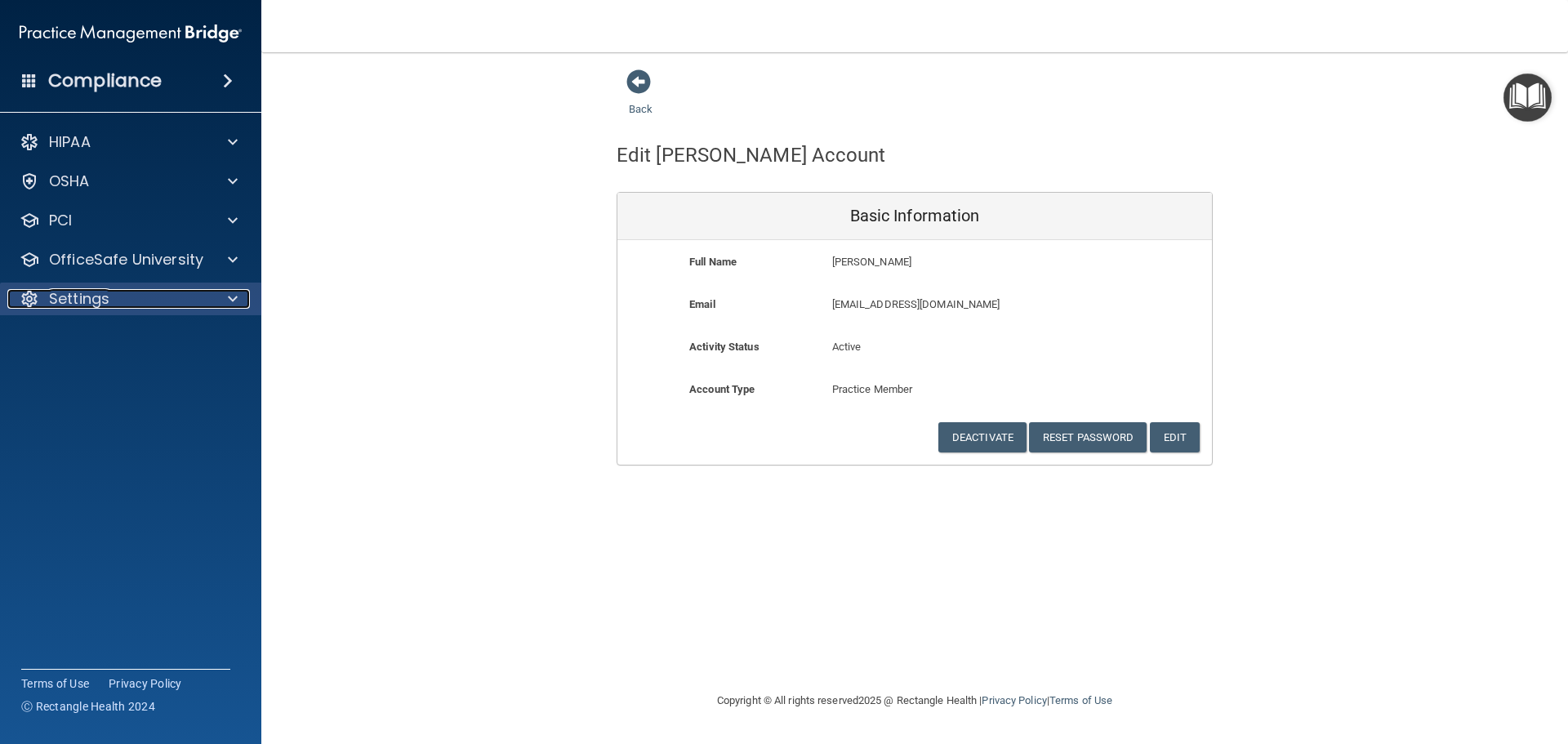
click at [233, 297] on span at bounding box center [232, 299] width 10 height 20
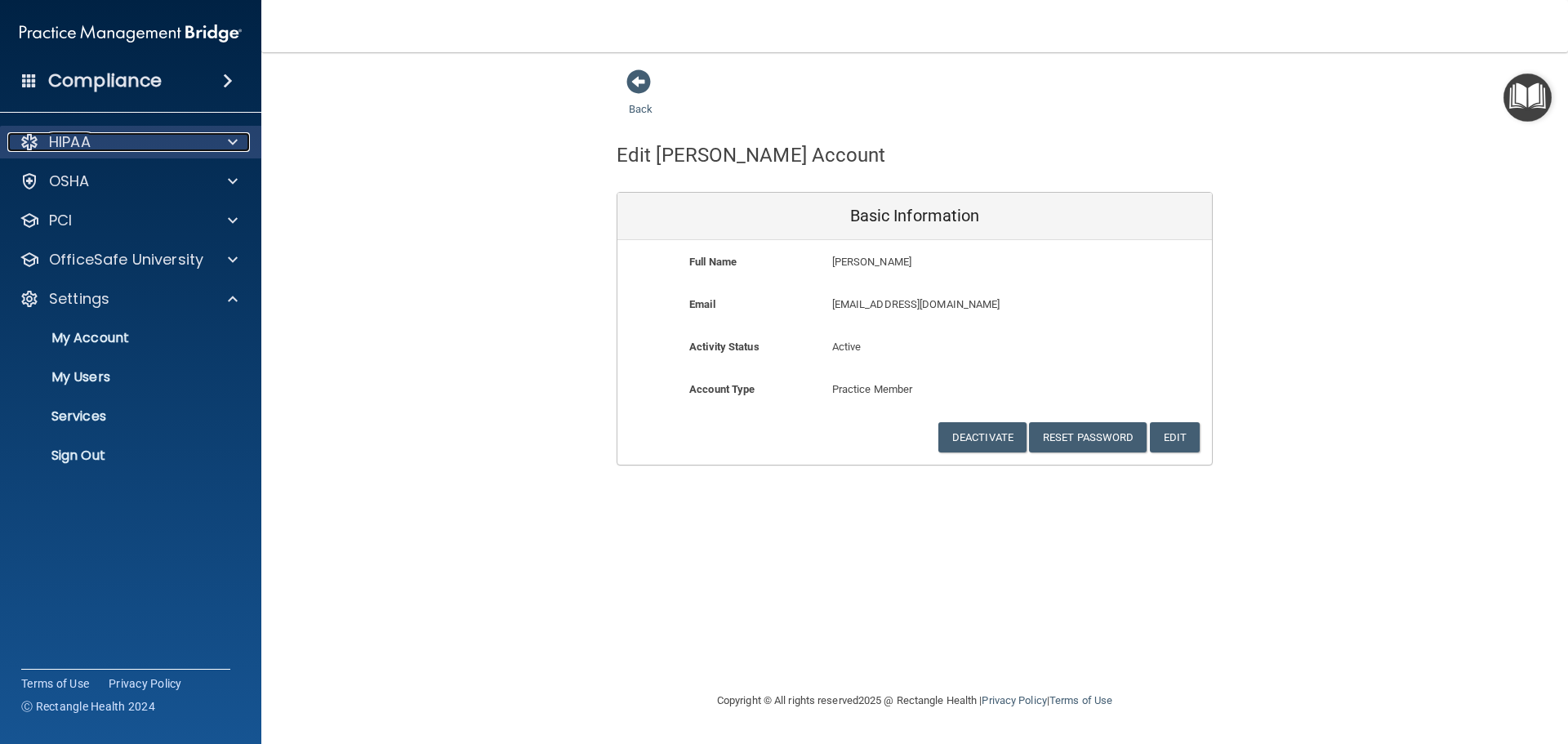
click at [236, 146] on span at bounding box center [232, 142] width 10 height 20
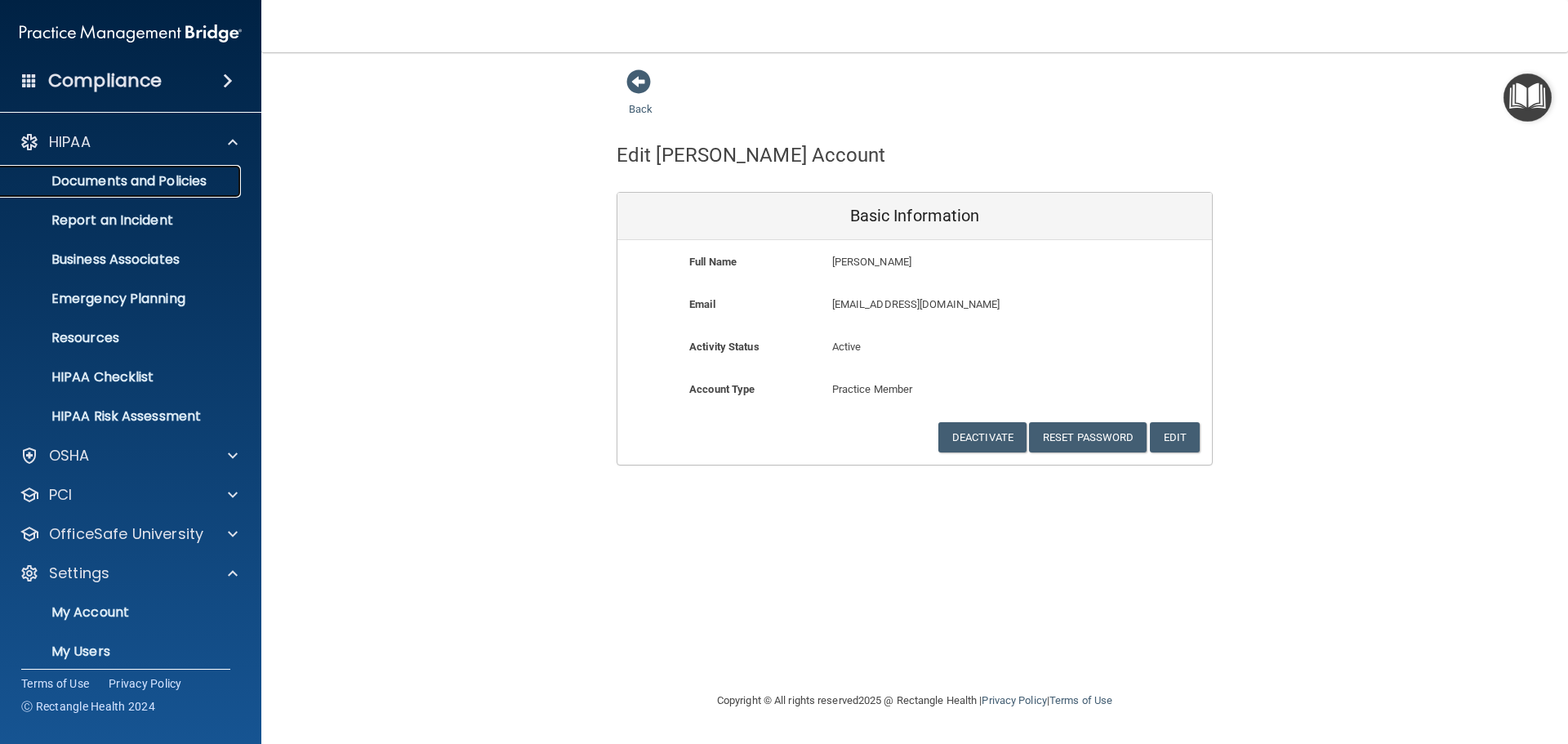
click at [228, 180] on p "Documents and Policies" at bounding box center [122, 181] width 223 height 16
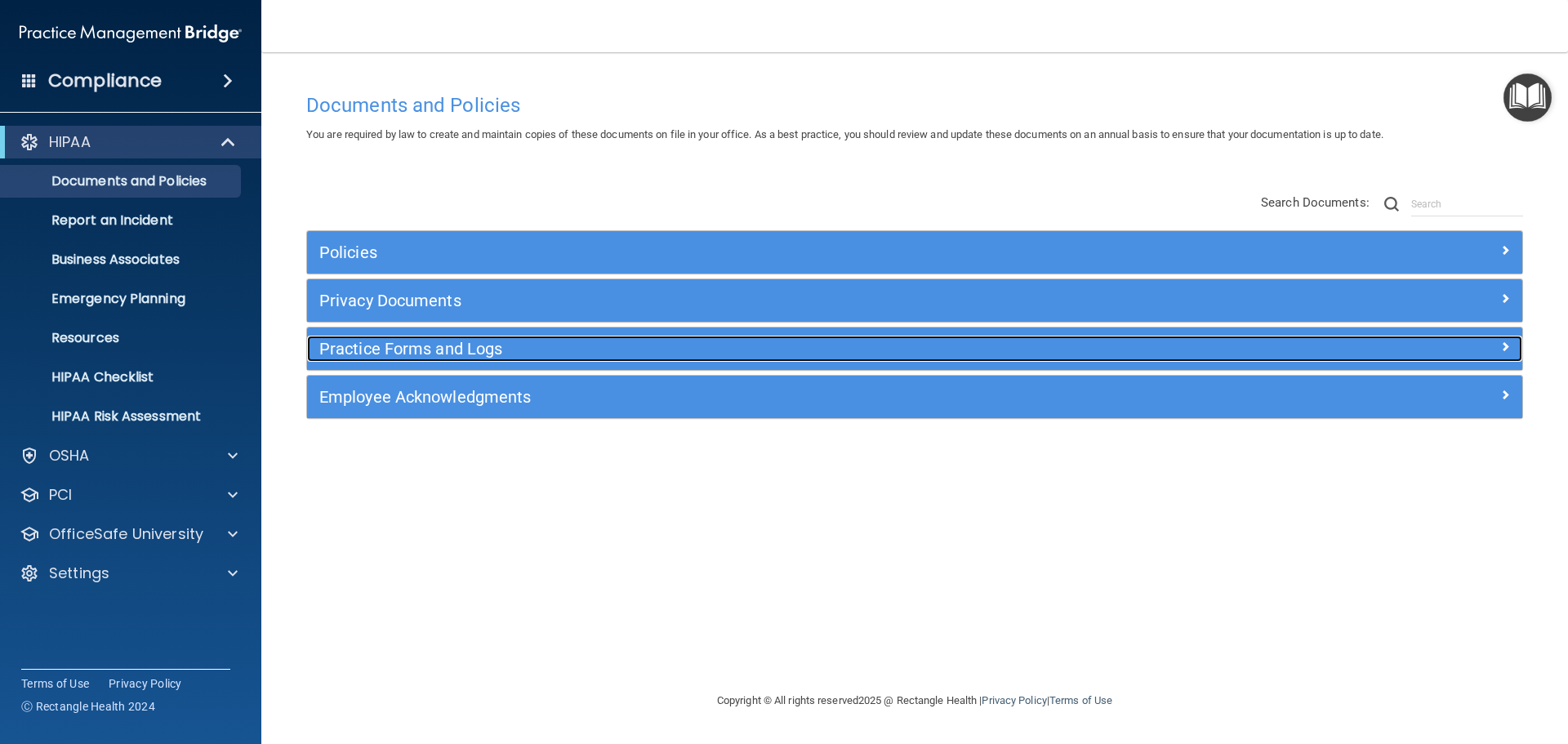
click at [1506, 348] on span at bounding box center [1505, 346] width 10 height 20
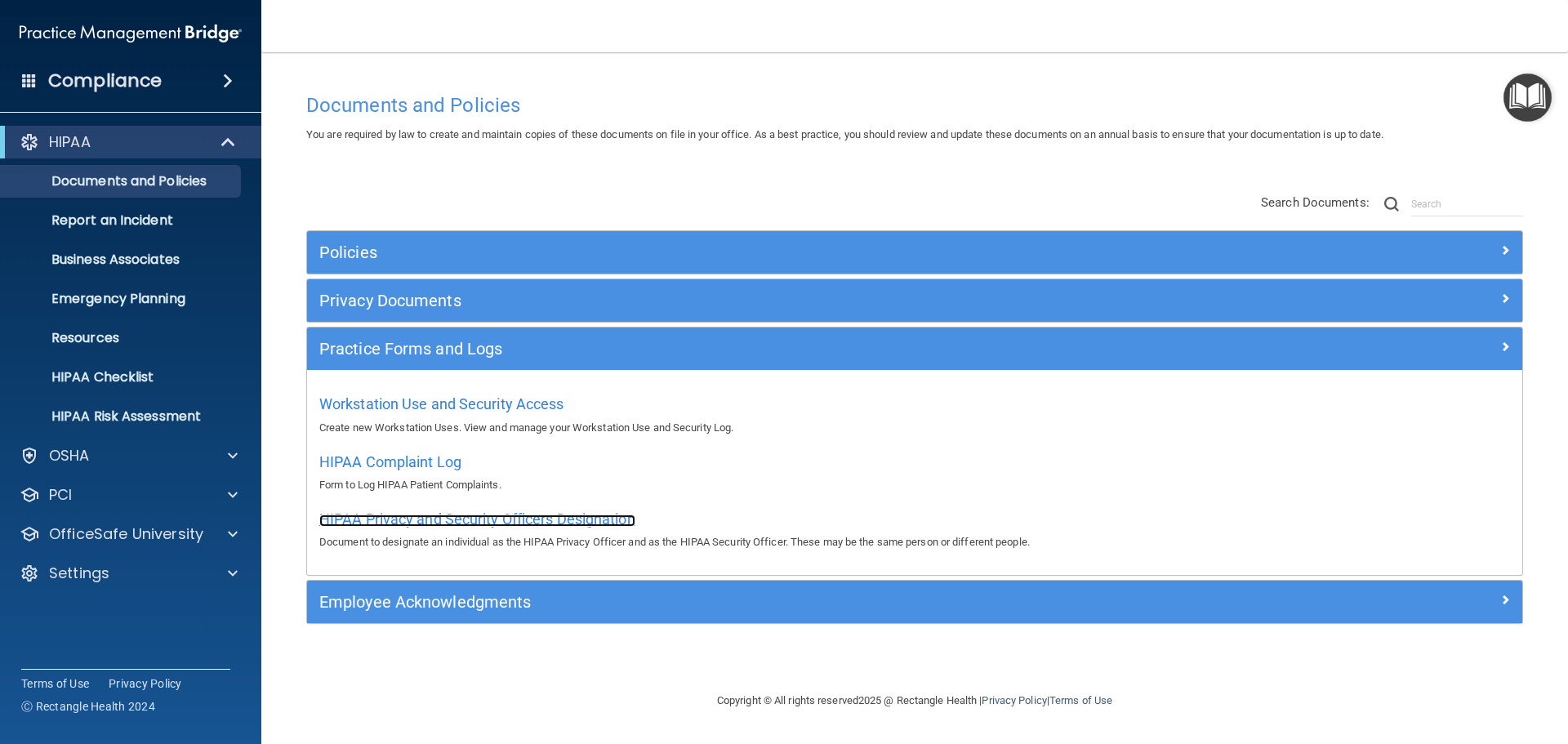
click at [557, 515] on span "HIPAA Privacy and Security Officers Designation" at bounding box center [477, 518] width 316 height 17
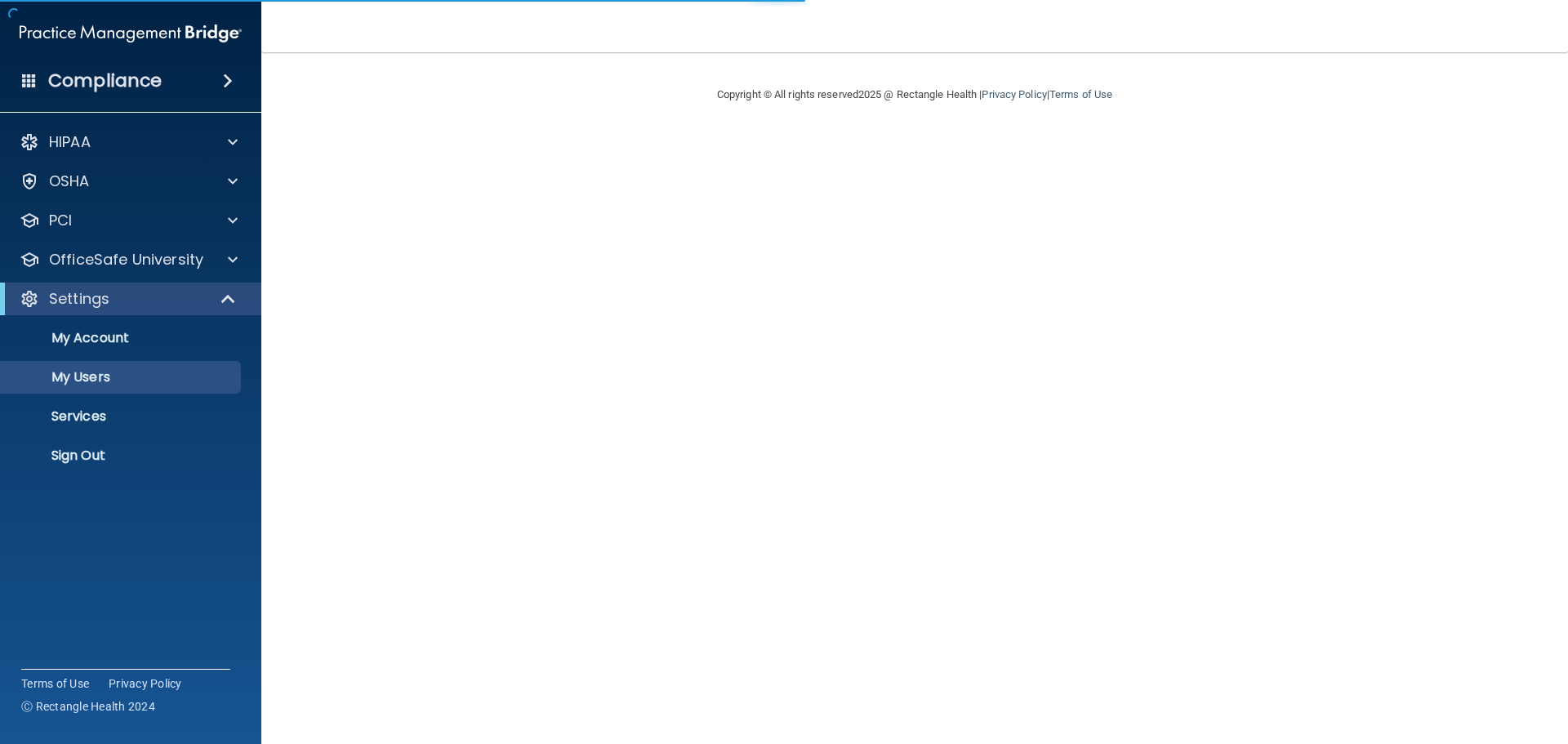
select select "20"
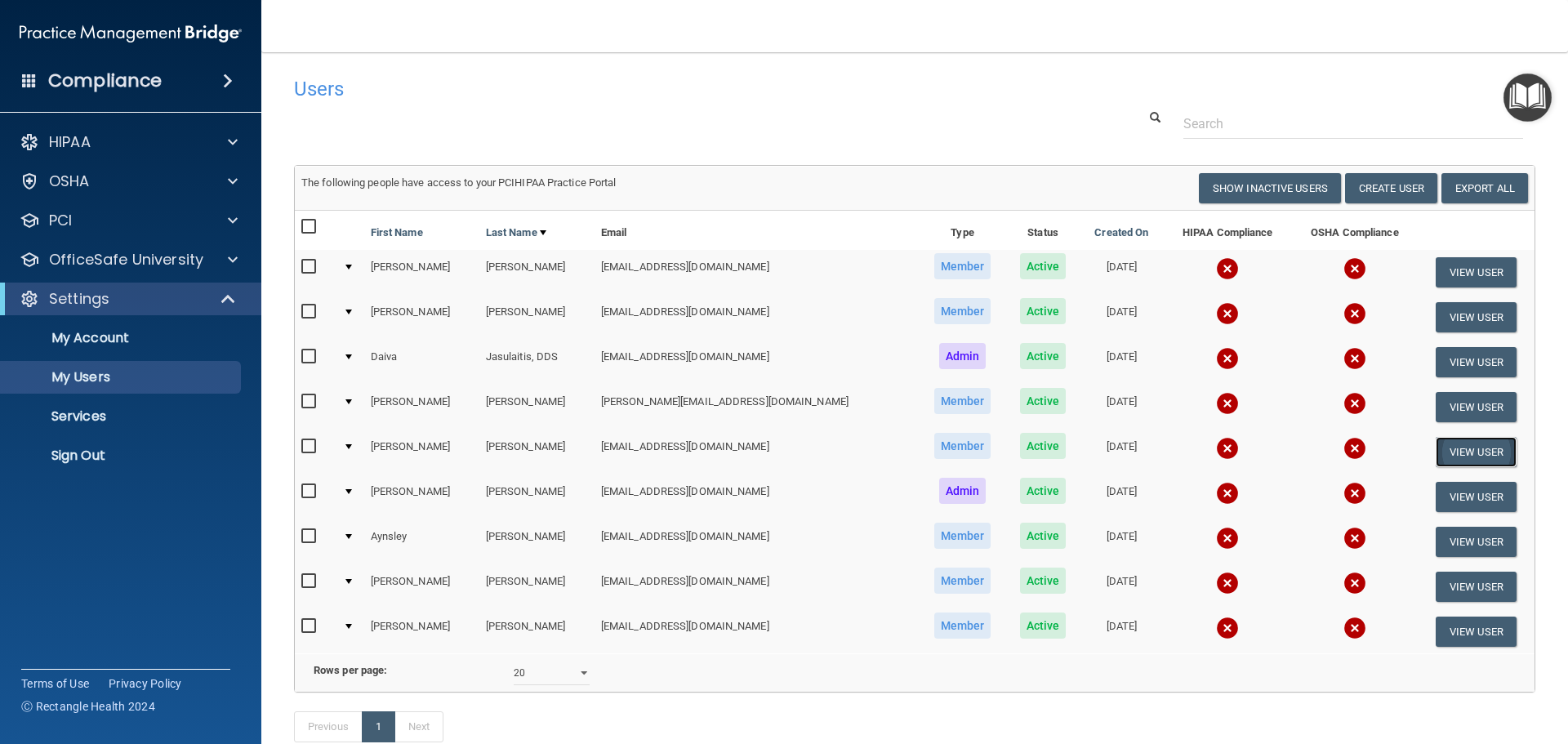
click at [1455, 447] on button "View User" at bounding box center [1476, 452] width 81 height 30
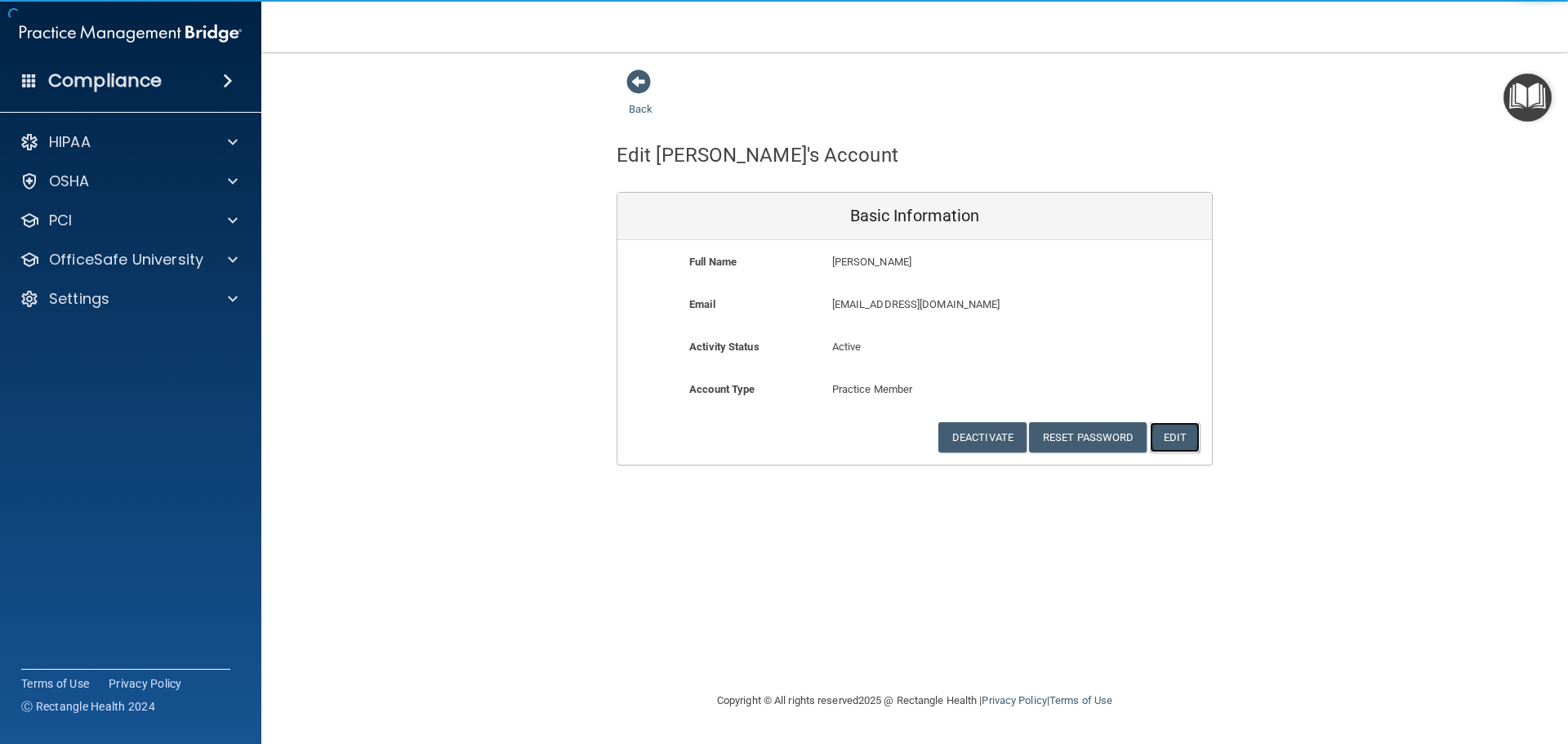
click at [1172, 441] on button "Edit" at bounding box center [1175, 437] width 50 height 30
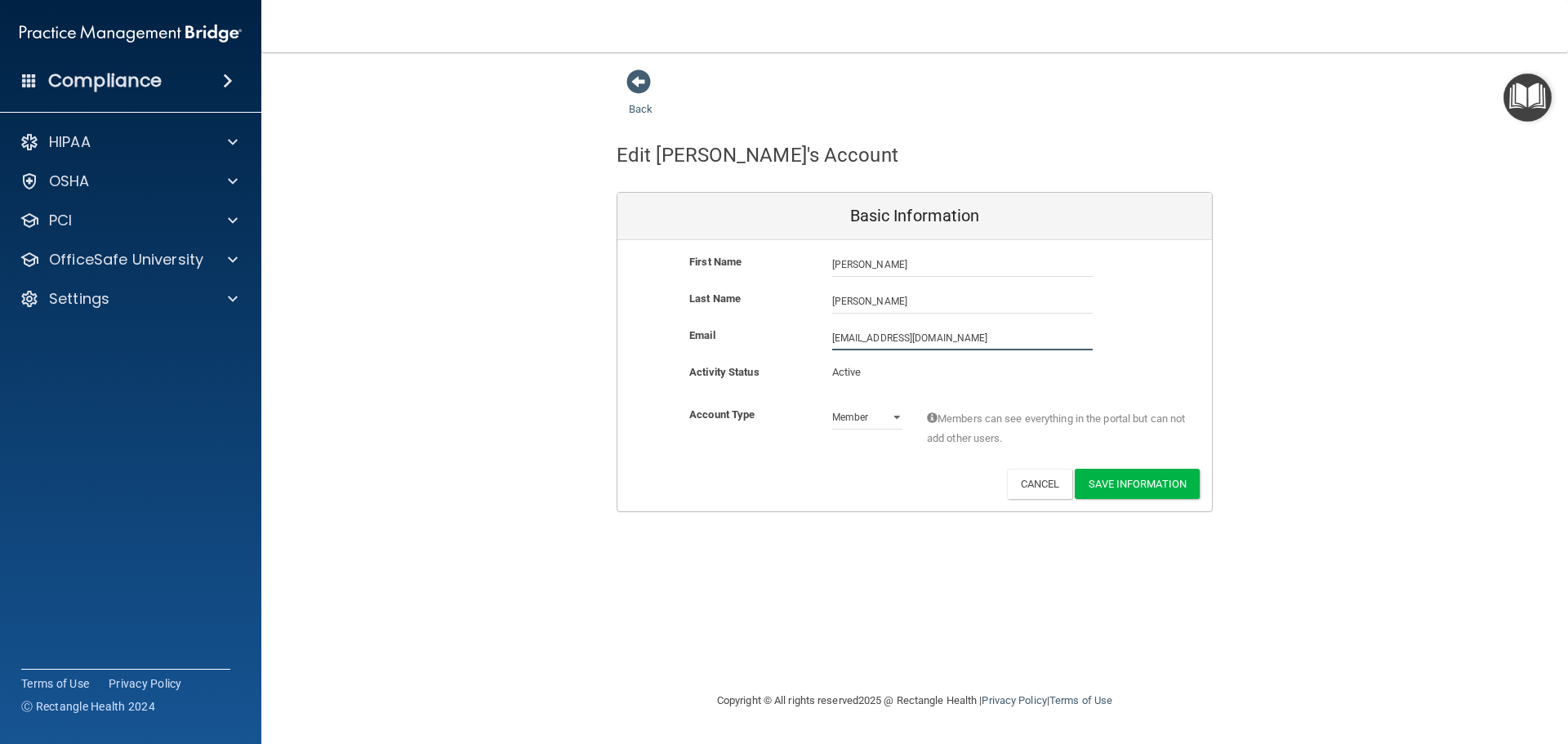
click at [920, 337] on input "[EMAIL_ADDRESS][DOMAIN_NAME]" at bounding box center [963, 337] width 261 height 24
click at [918, 335] on input "brittanys2391@outlok.com" at bounding box center [963, 337] width 261 height 24
type input "brittanys2391@outlook.com"
click at [1134, 473] on button "Save Information" at bounding box center [1137, 487] width 125 height 30
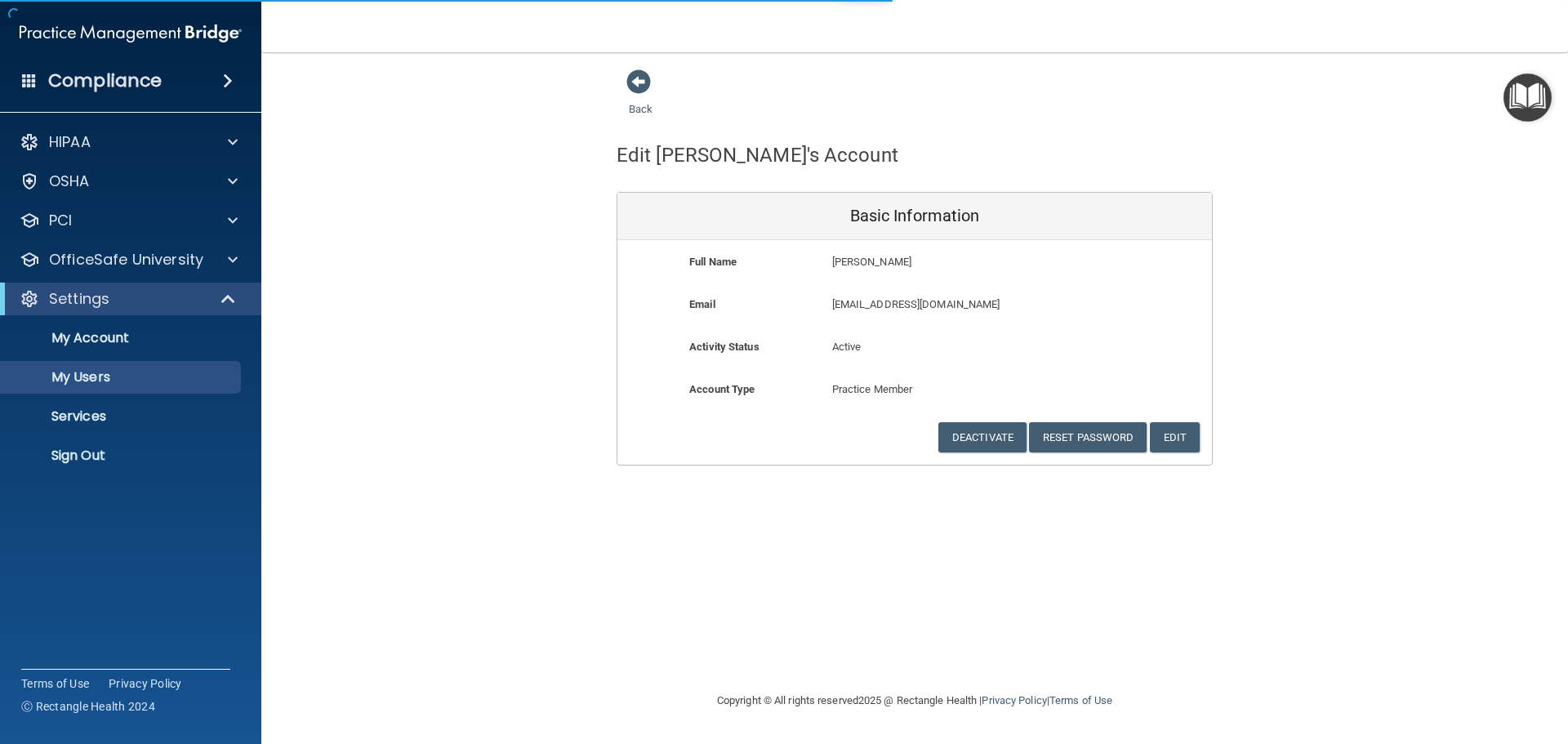
select select "20"
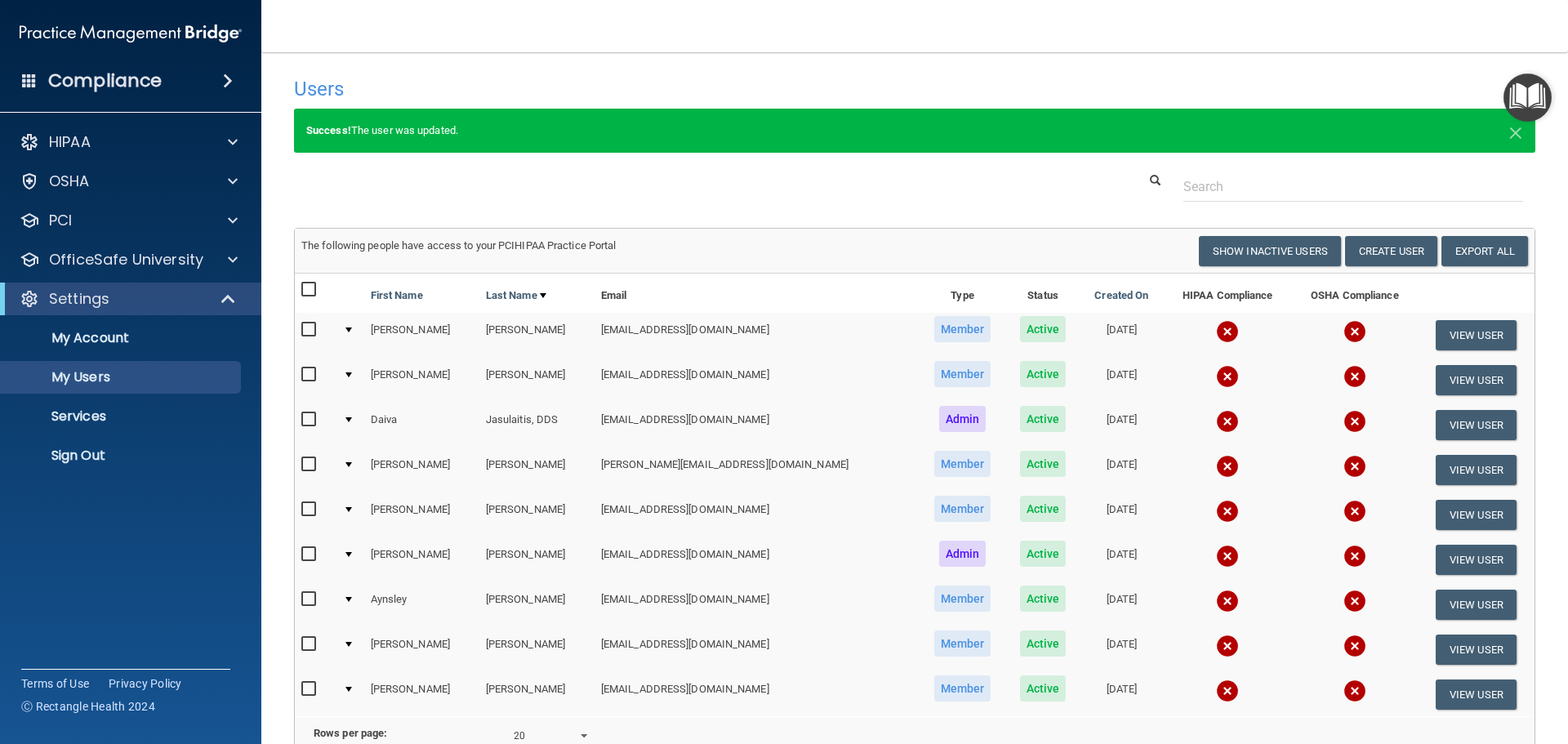
click at [311, 512] on input "checkbox" at bounding box center [311, 509] width 19 height 13
checkbox input "true"
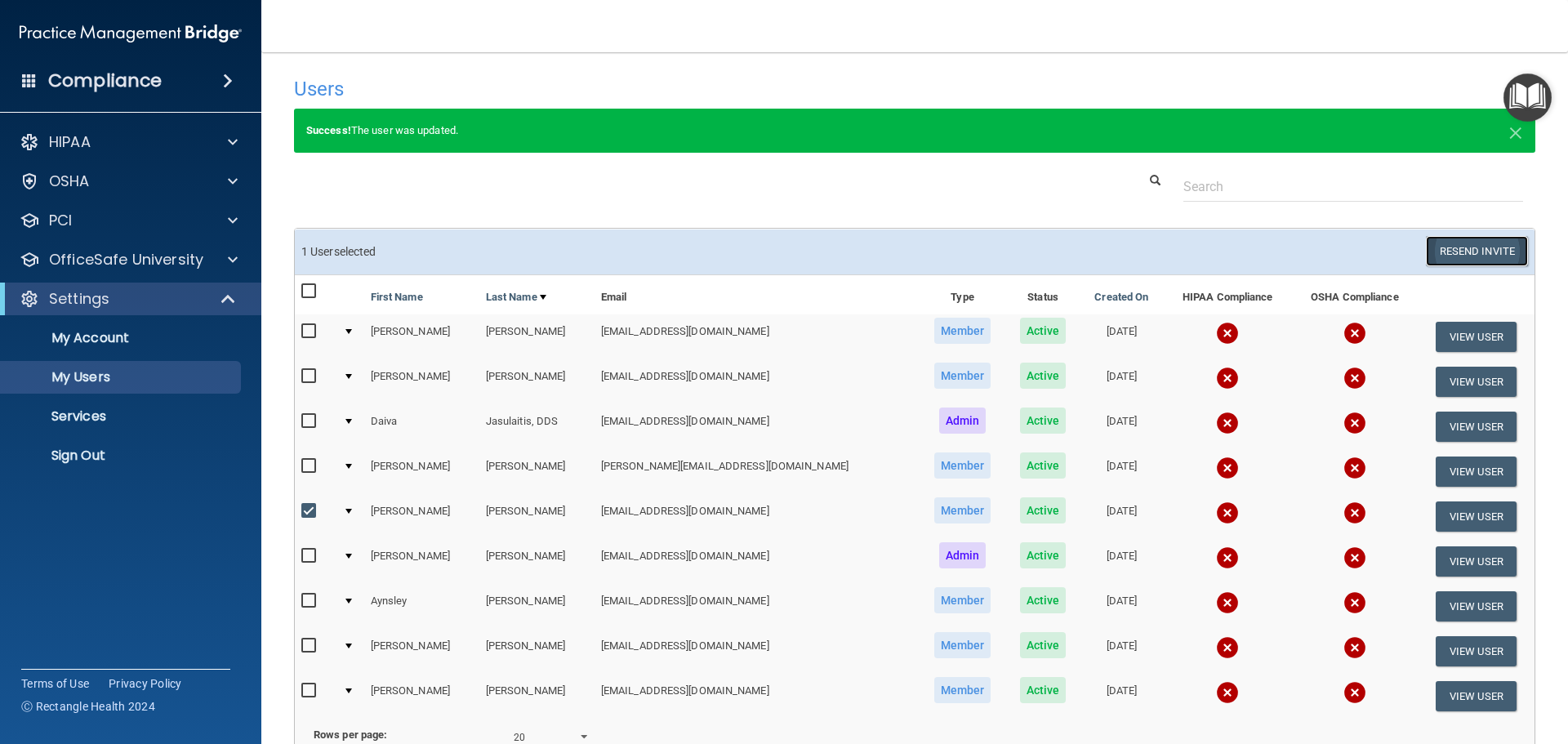
click at [1451, 251] on button "Resend Invite" at bounding box center [1477, 252] width 102 height 30
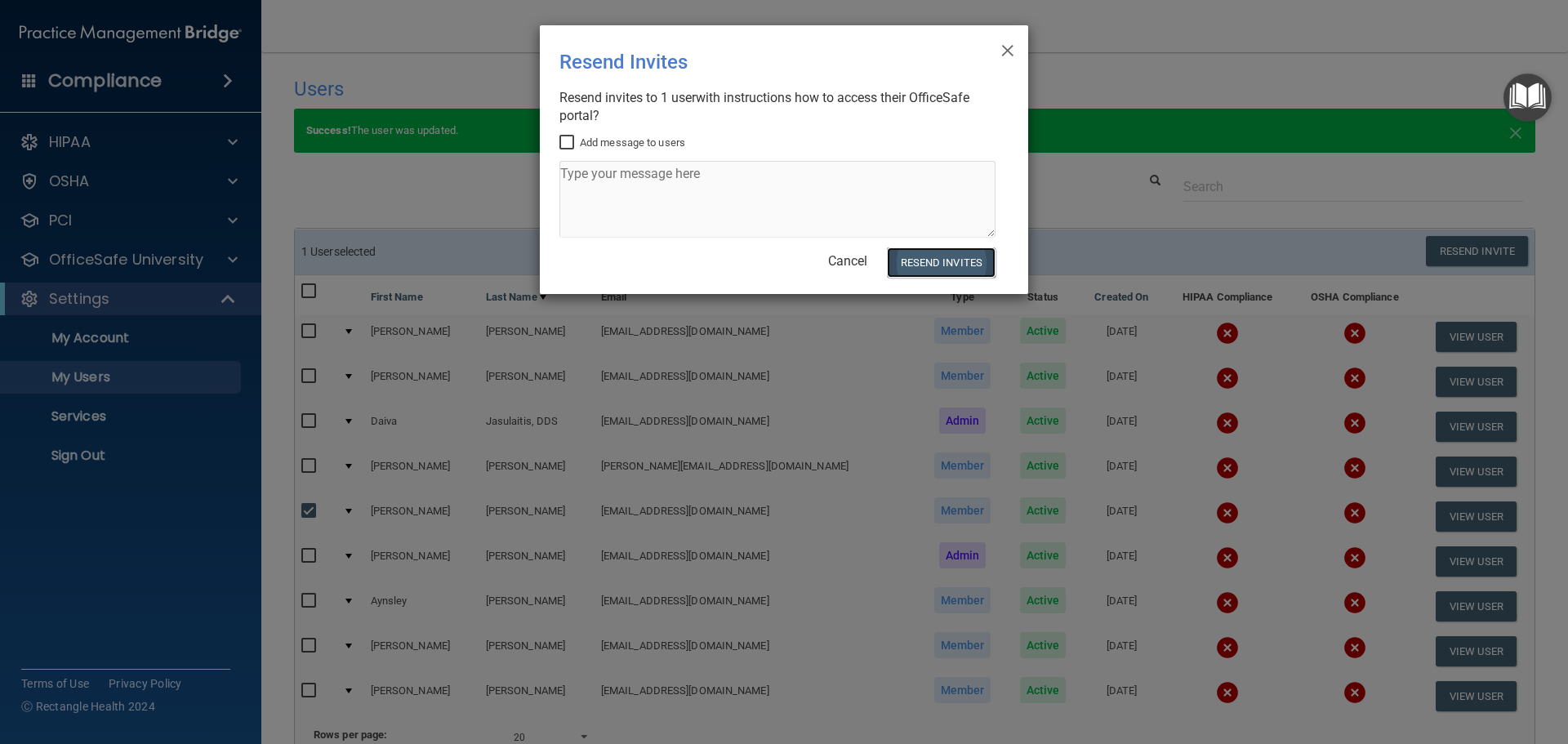
click at [926, 255] on button "Resend Invites" at bounding box center [942, 262] width 109 height 30
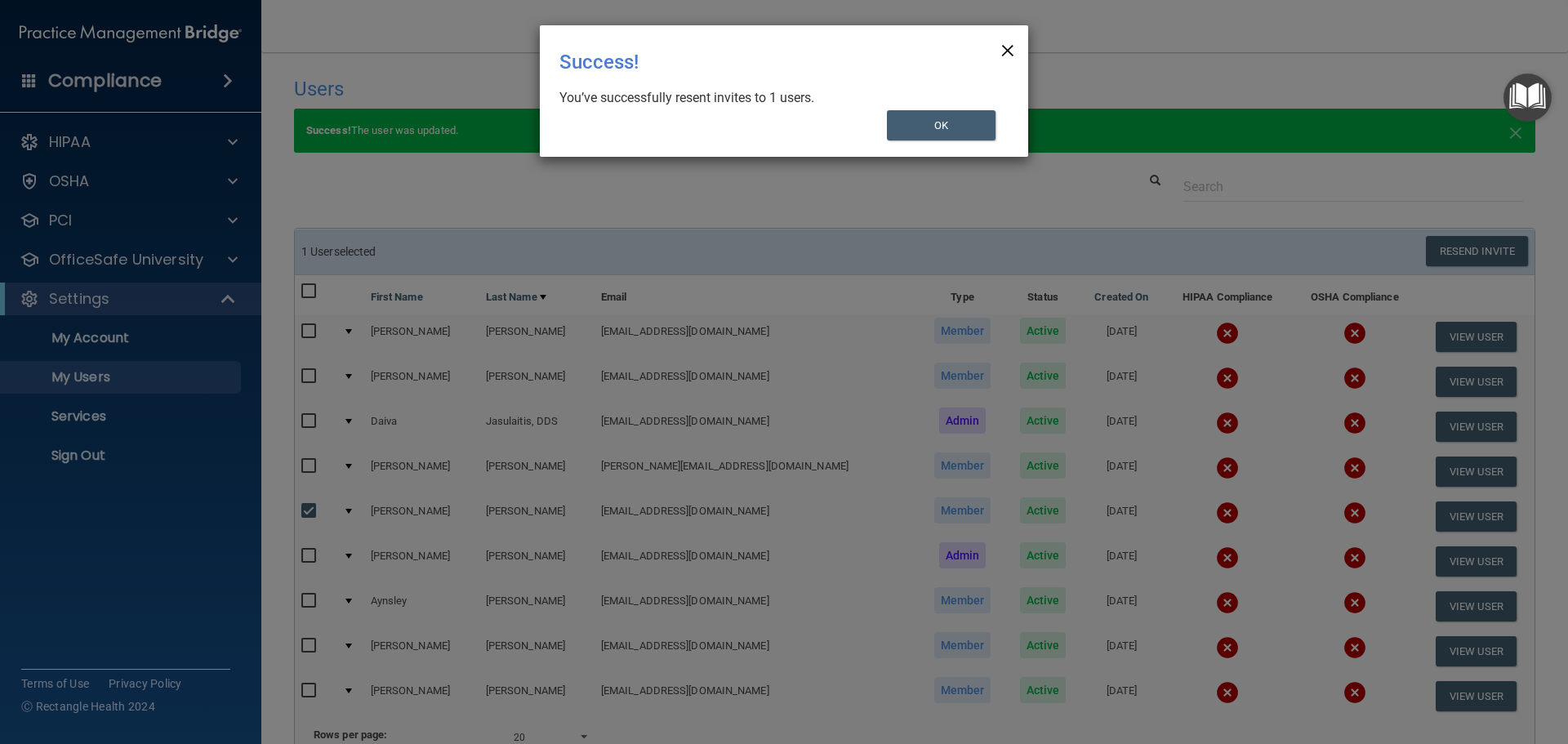
click at [1006, 42] on span "×" at bounding box center [1008, 48] width 14 height 33
